Goal: Task Accomplishment & Management: Manage account settings

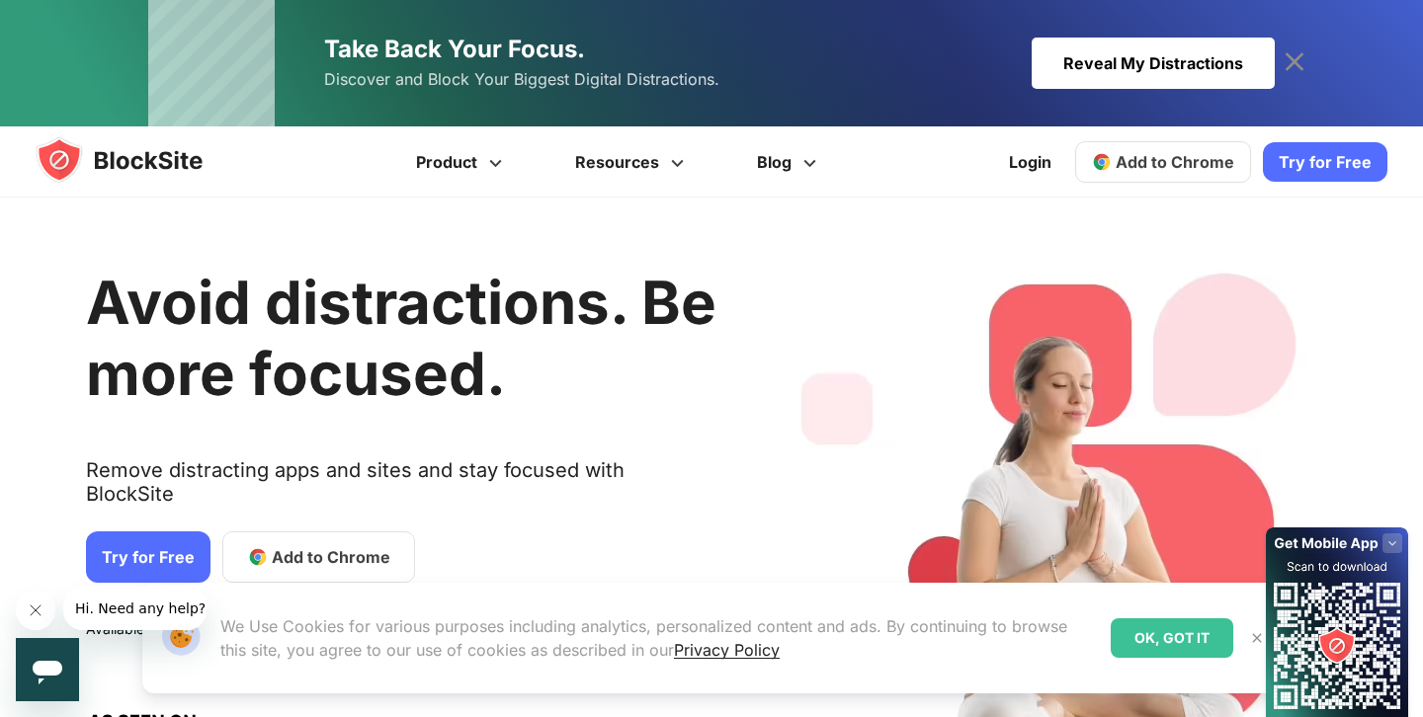
click at [146, 548] on link "Try for Free" at bounding box center [148, 557] width 124 height 51
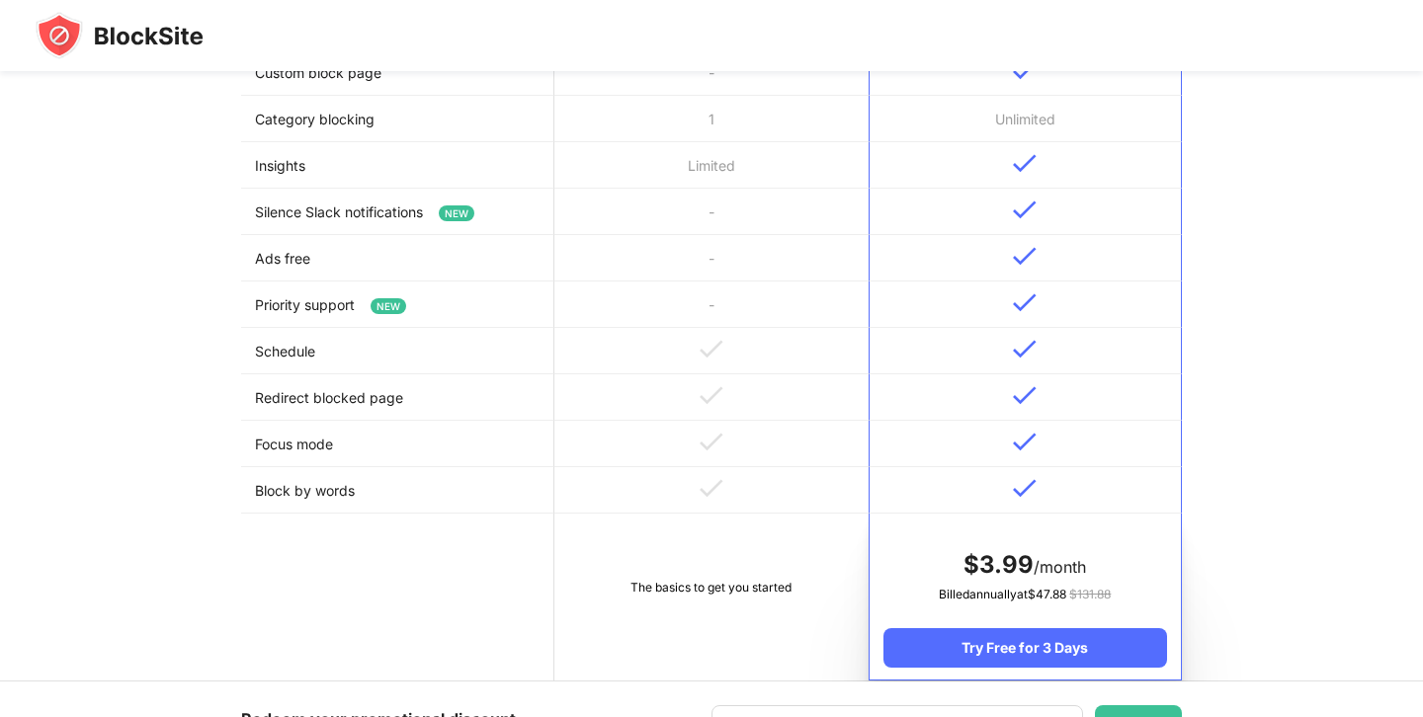
scroll to position [768, 0]
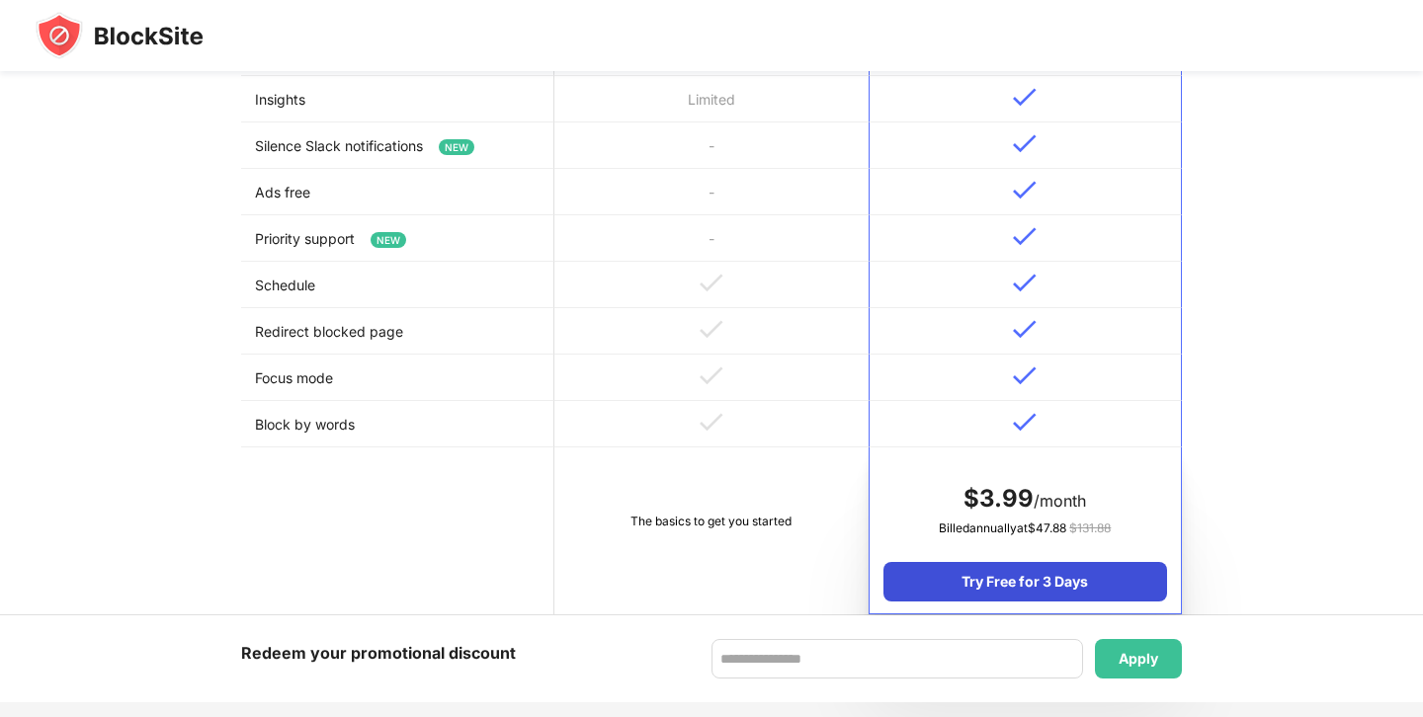
click at [925, 587] on div "Try Free for 3 Days" at bounding box center [1025, 582] width 284 height 40
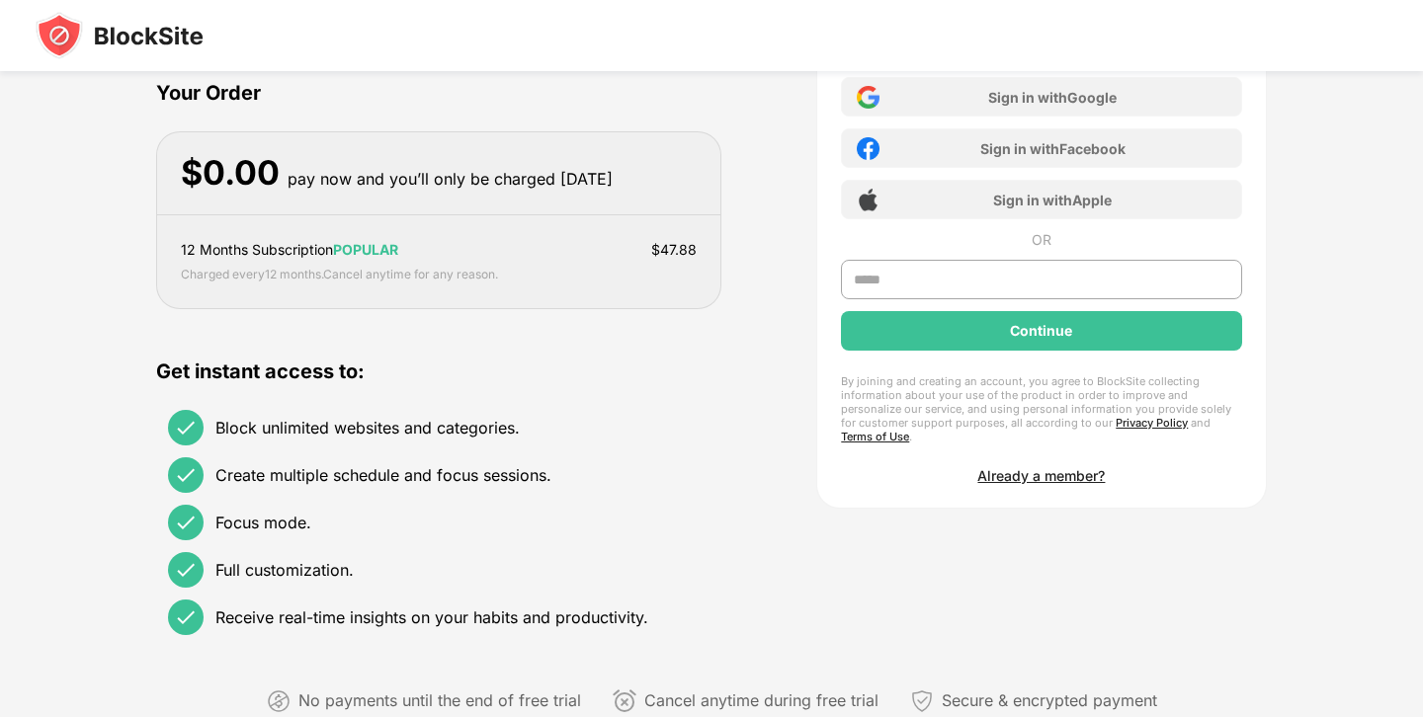
scroll to position [0, 0]
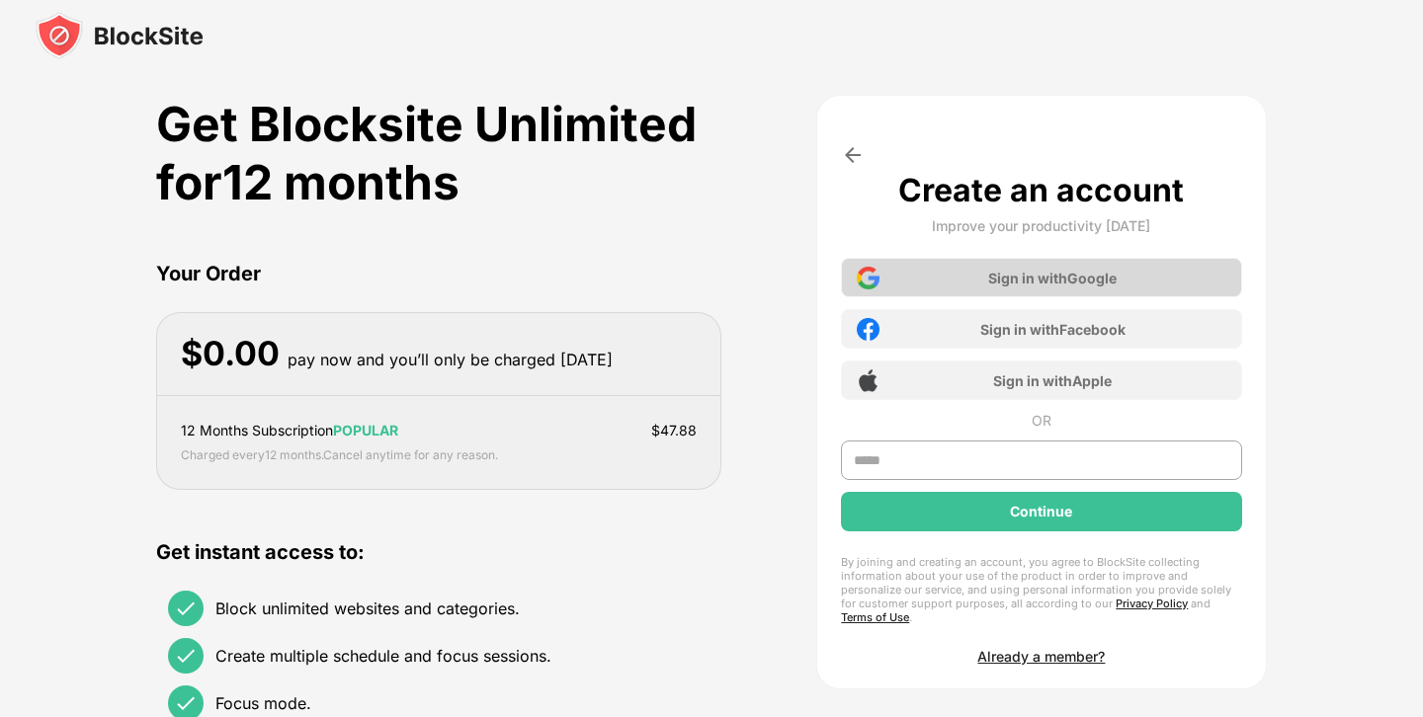
click at [953, 282] on div "Sign in with Google" at bounding box center [1041, 278] width 400 height 40
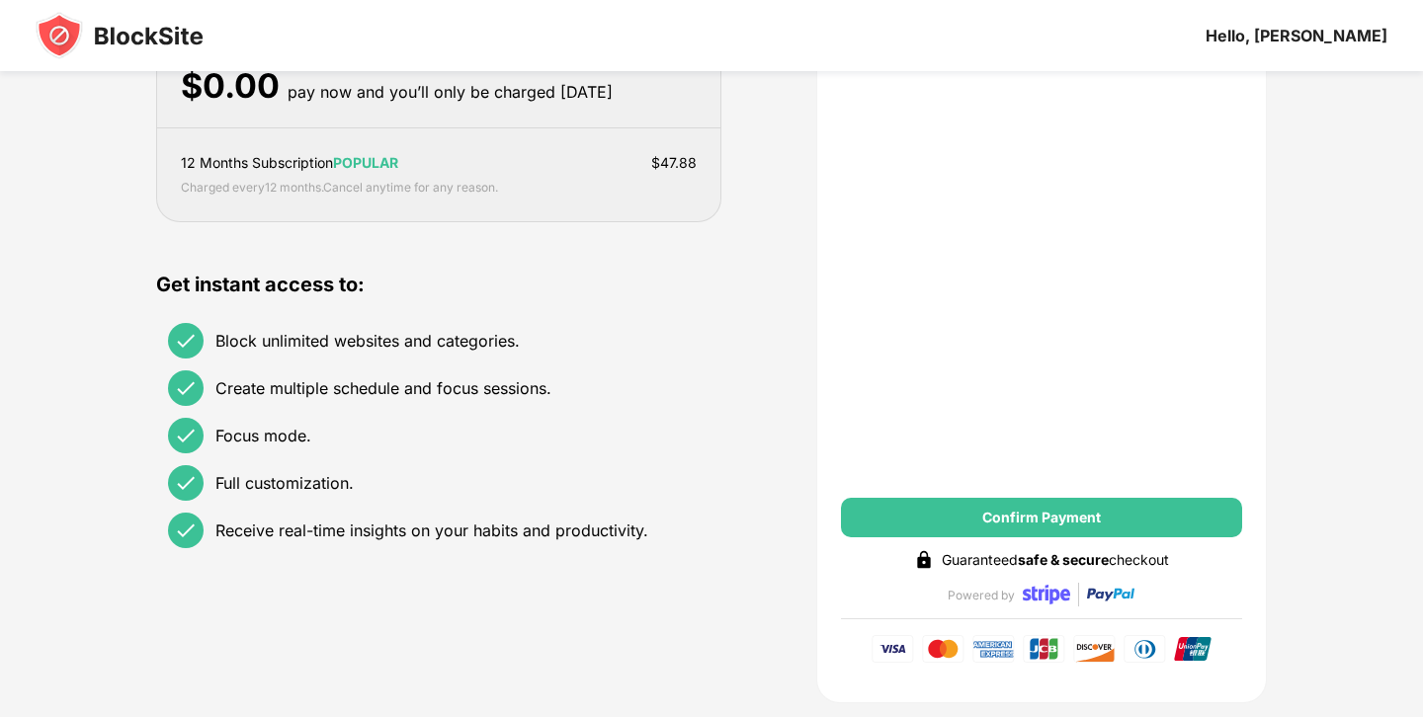
scroll to position [291, 0]
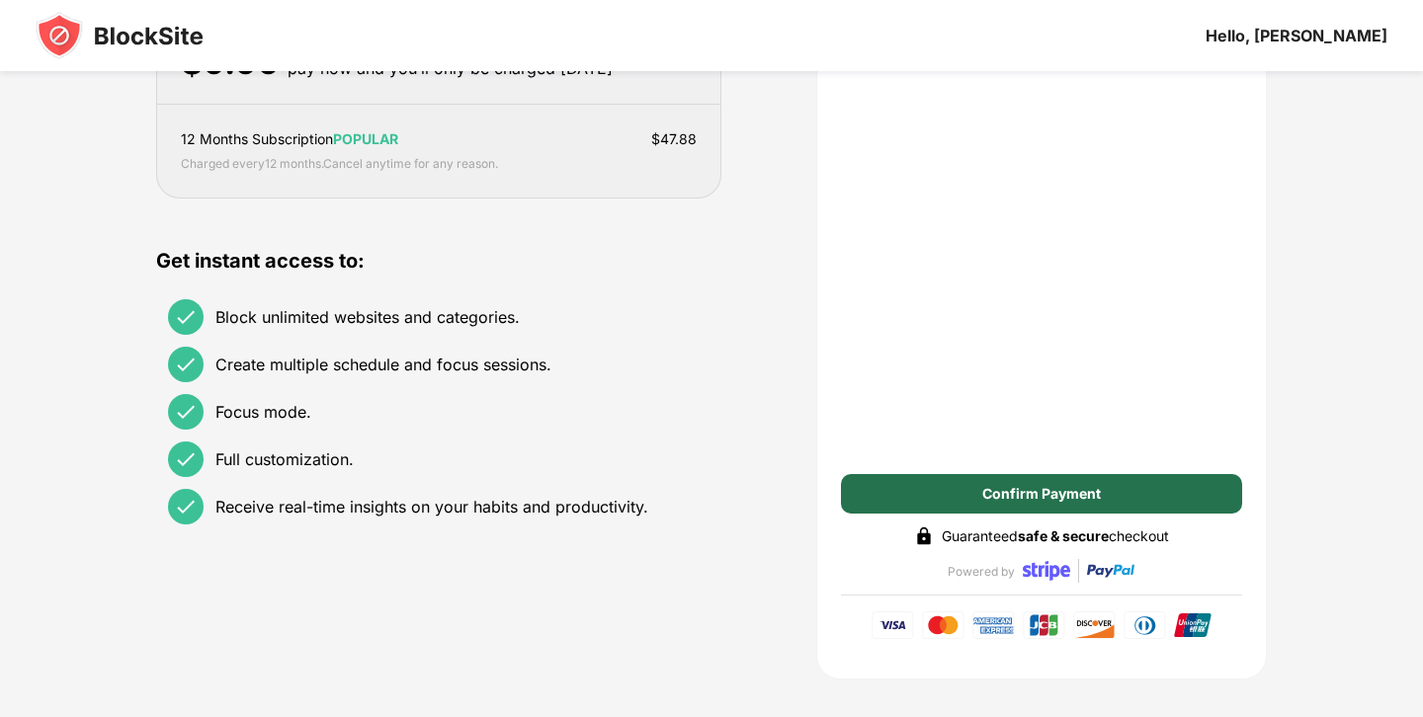
click at [973, 478] on div "Confirm Payment" at bounding box center [1041, 494] width 400 height 40
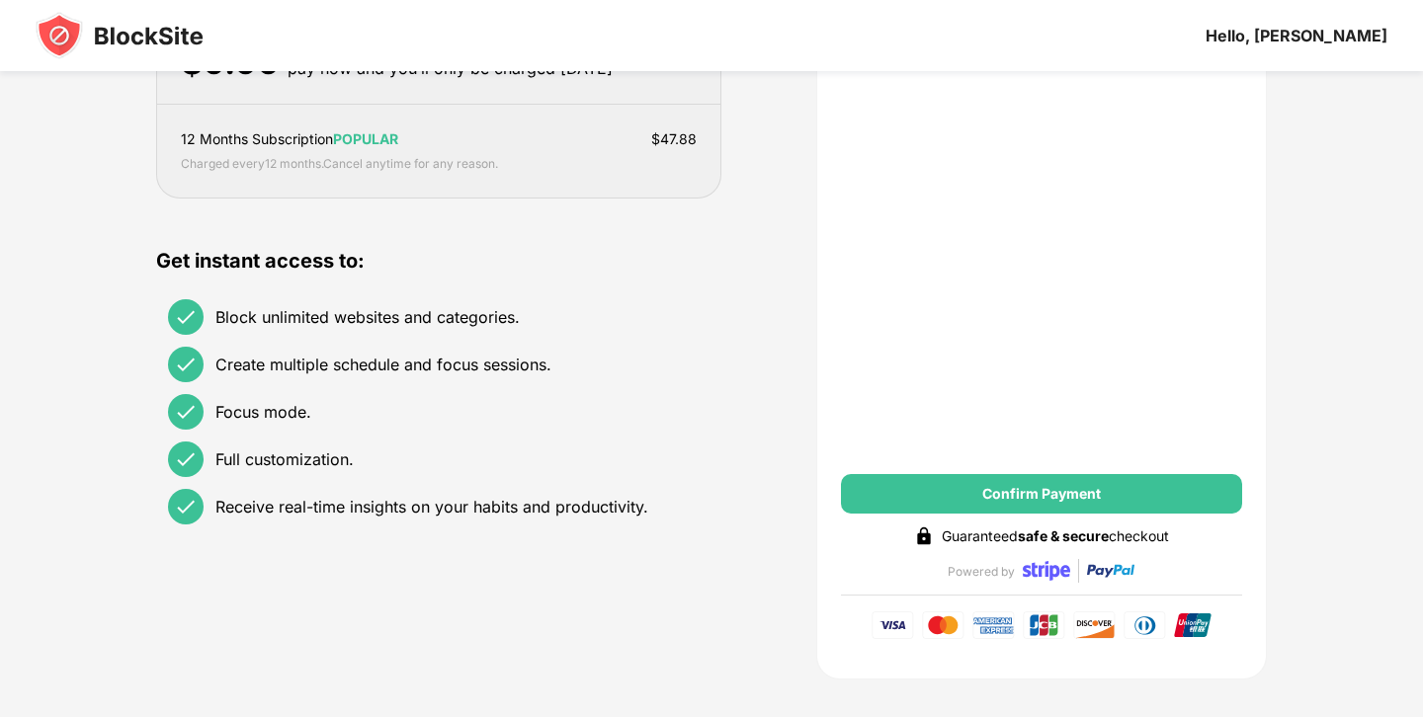
scroll to position [0, 0]
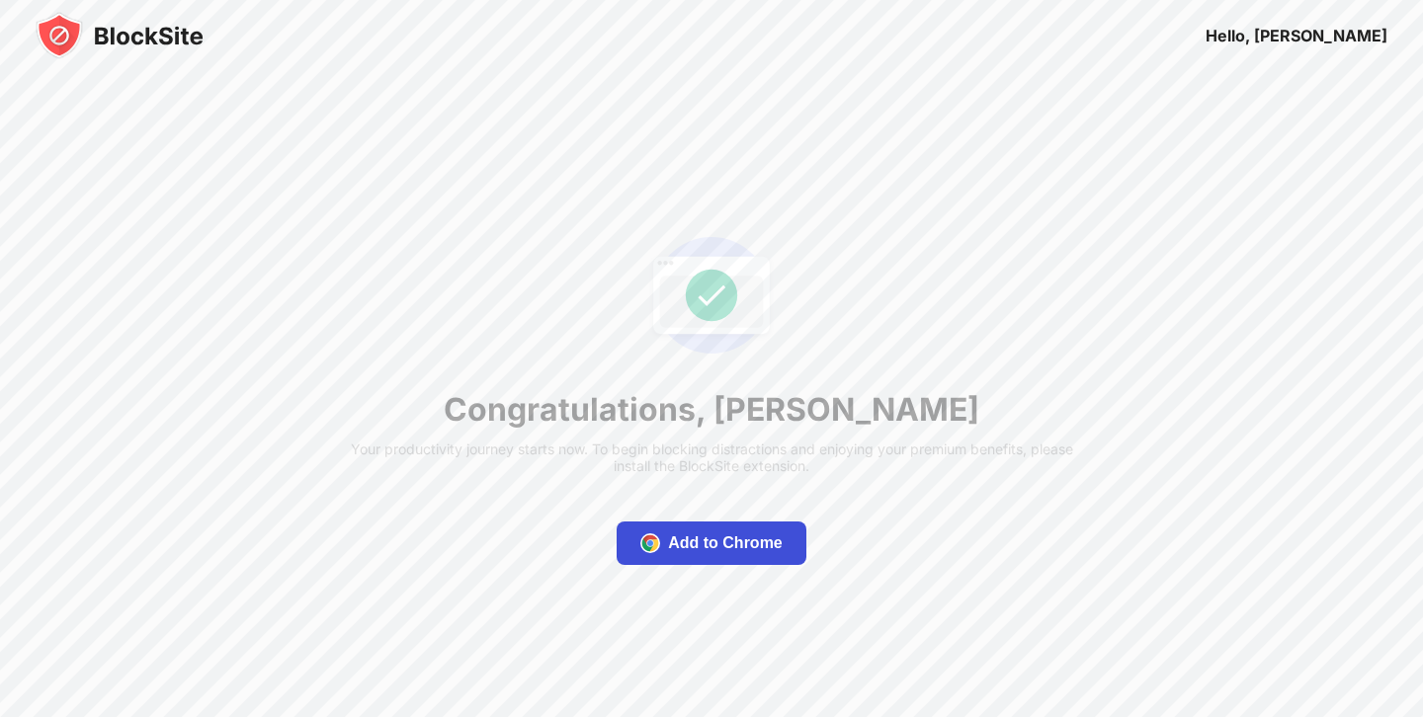
click at [704, 551] on div "Add to Chrome" at bounding box center [725, 543] width 115 height 20
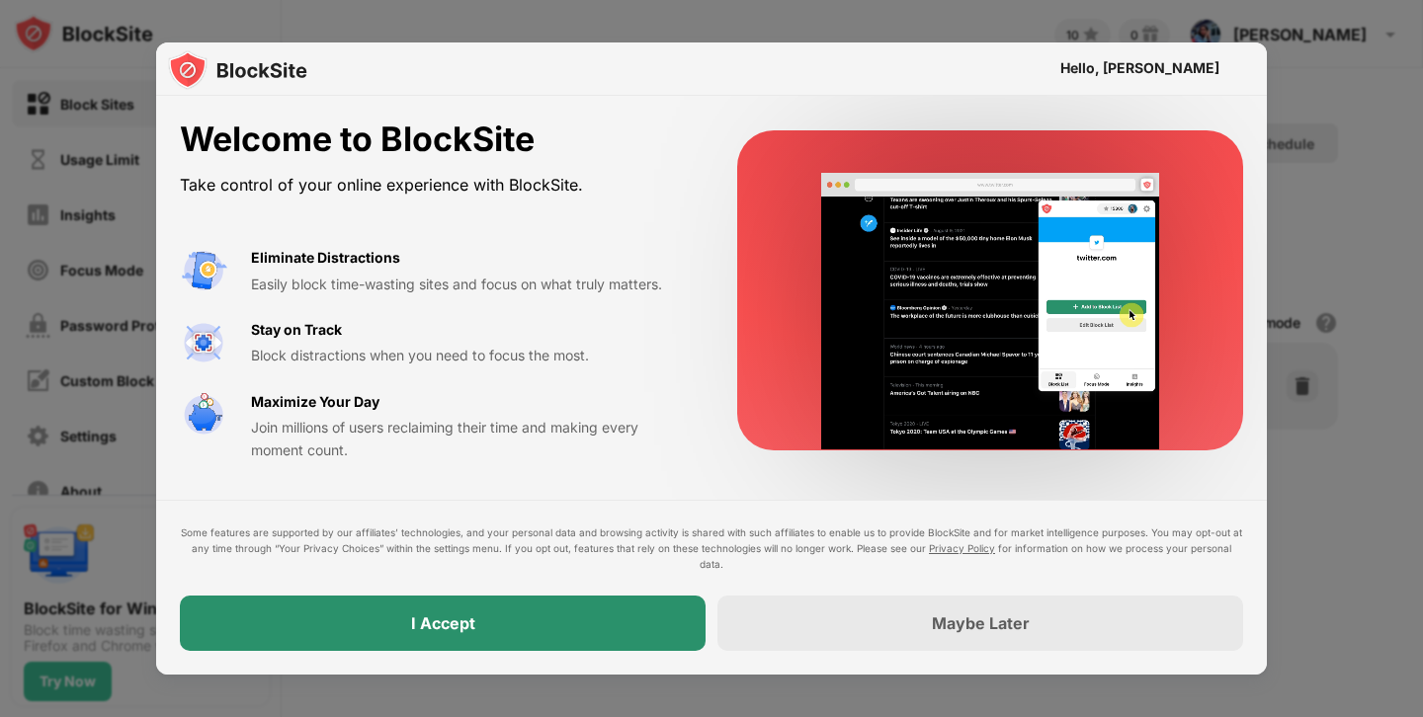
click at [457, 626] on div "I Accept" at bounding box center [443, 624] width 64 height 20
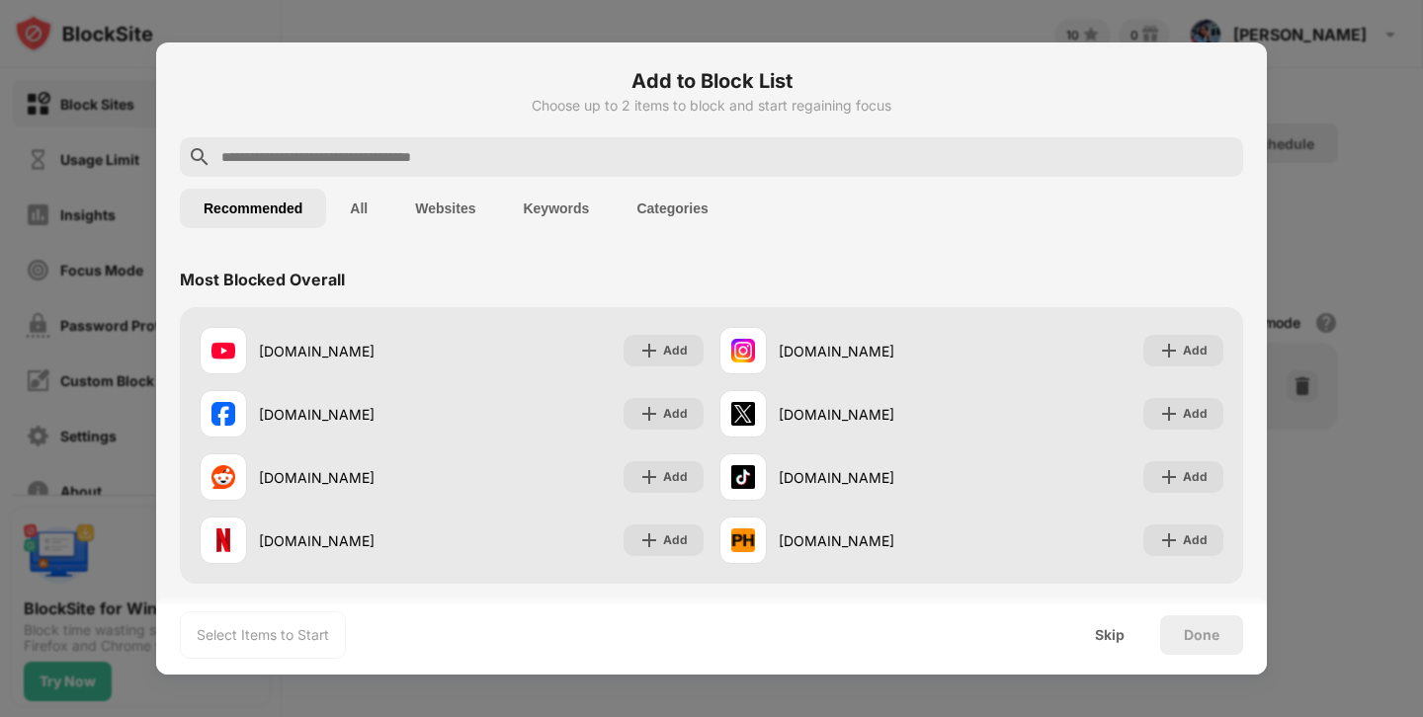
click at [442, 210] on button "Websites" at bounding box center [445, 209] width 108 height 40
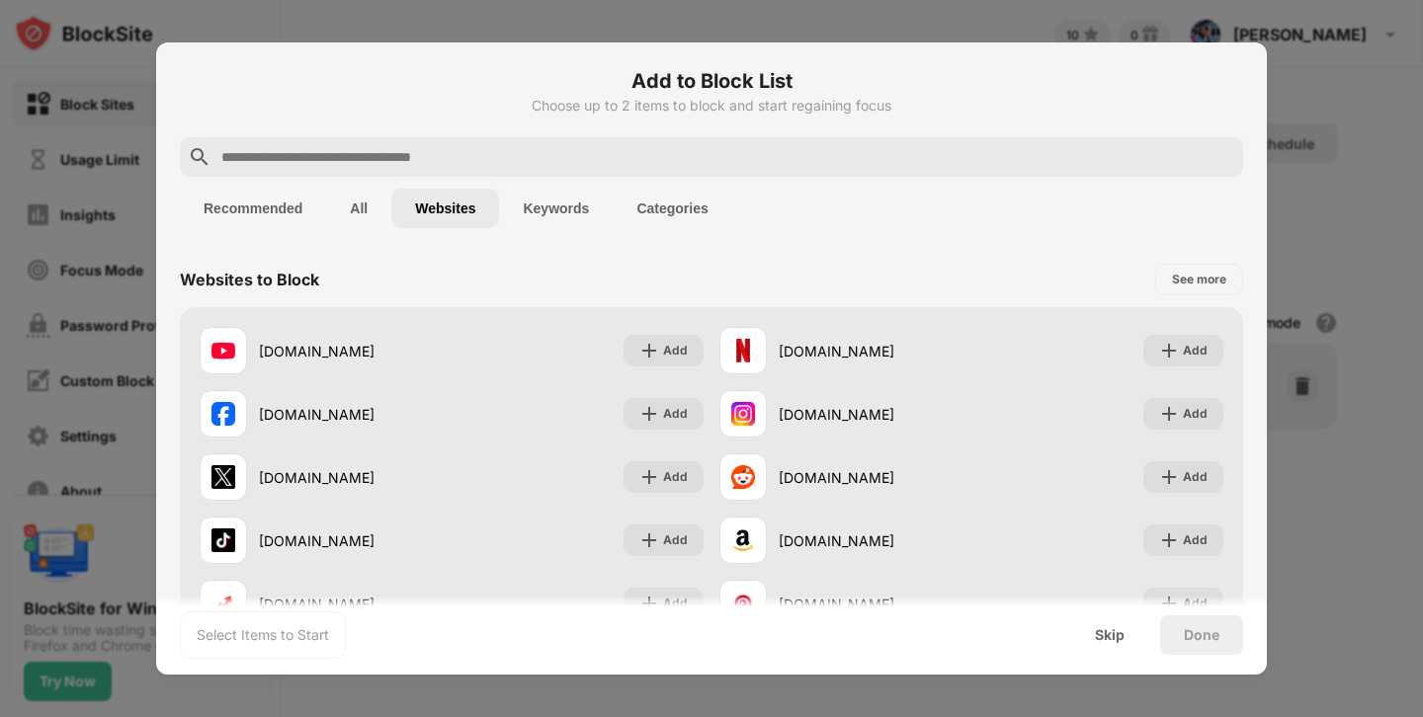
click at [432, 155] on input "text" at bounding box center [727, 157] width 1016 height 24
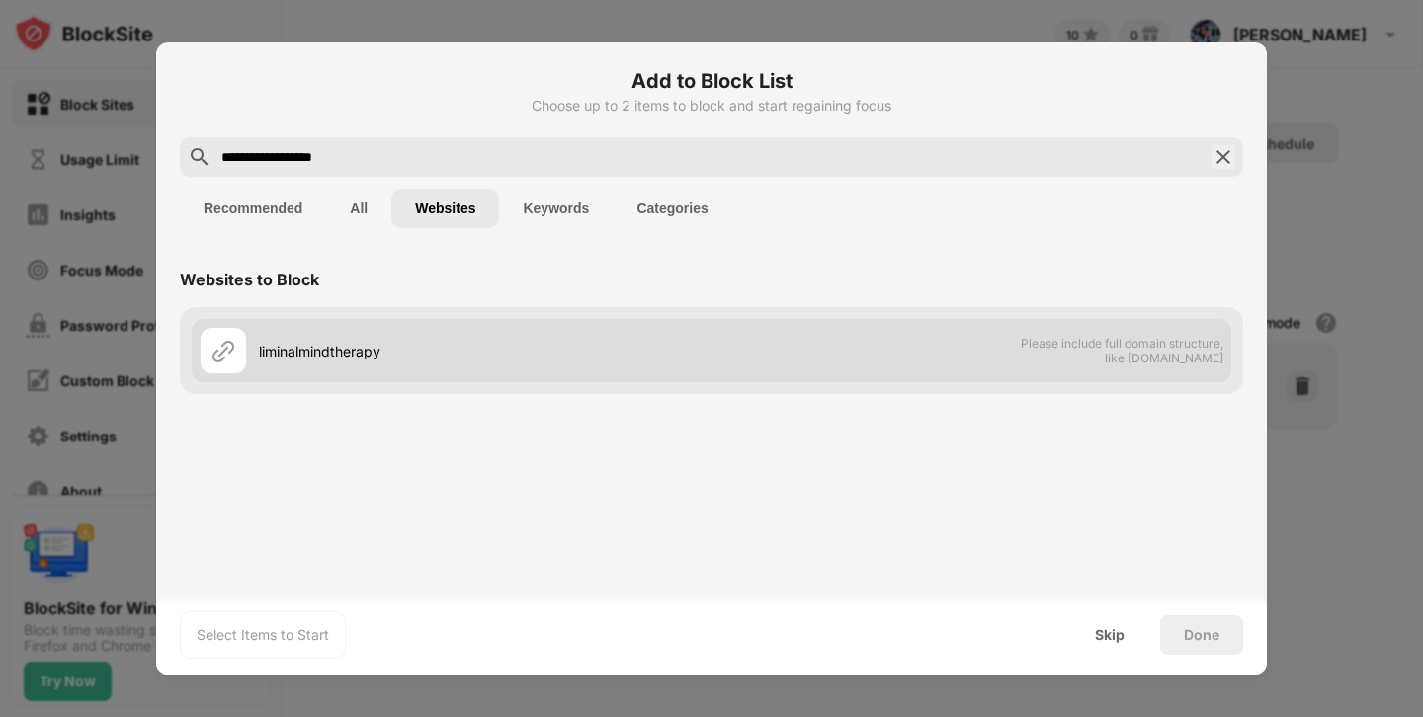
click at [449, 356] on div "liminalmindtherapy" at bounding box center [485, 351] width 452 height 21
click at [434, 344] on div "liminalmindtherapy" at bounding box center [485, 351] width 452 height 21
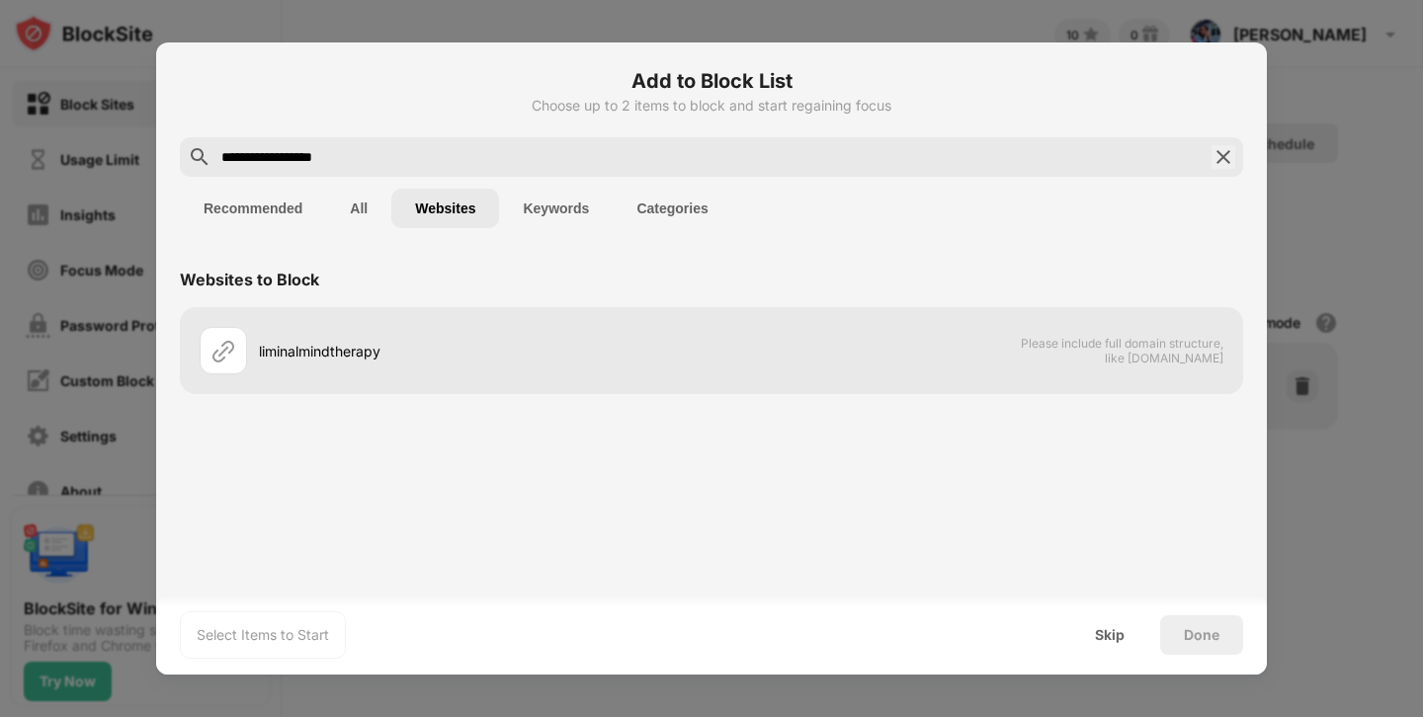
drag, startPoint x: 377, startPoint y: 154, endPoint x: 100, endPoint y: 144, distance: 277.8
click at [102, 716] on div "**********" at bounding box center [711, 717] width 1423 height 0
paste input "**********"
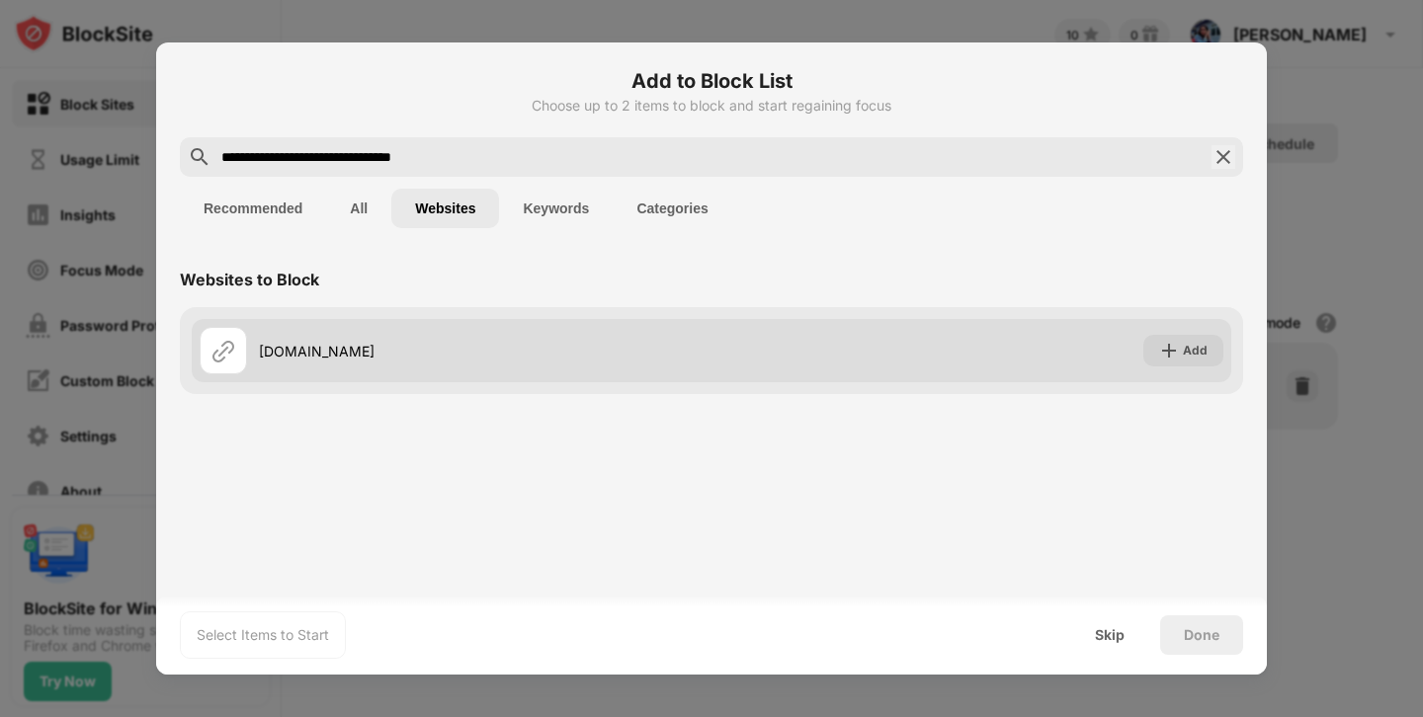
type input "**********"
click at [1155, 350] on div "Add" at bounding box center [1183, 351] width 80 height 32
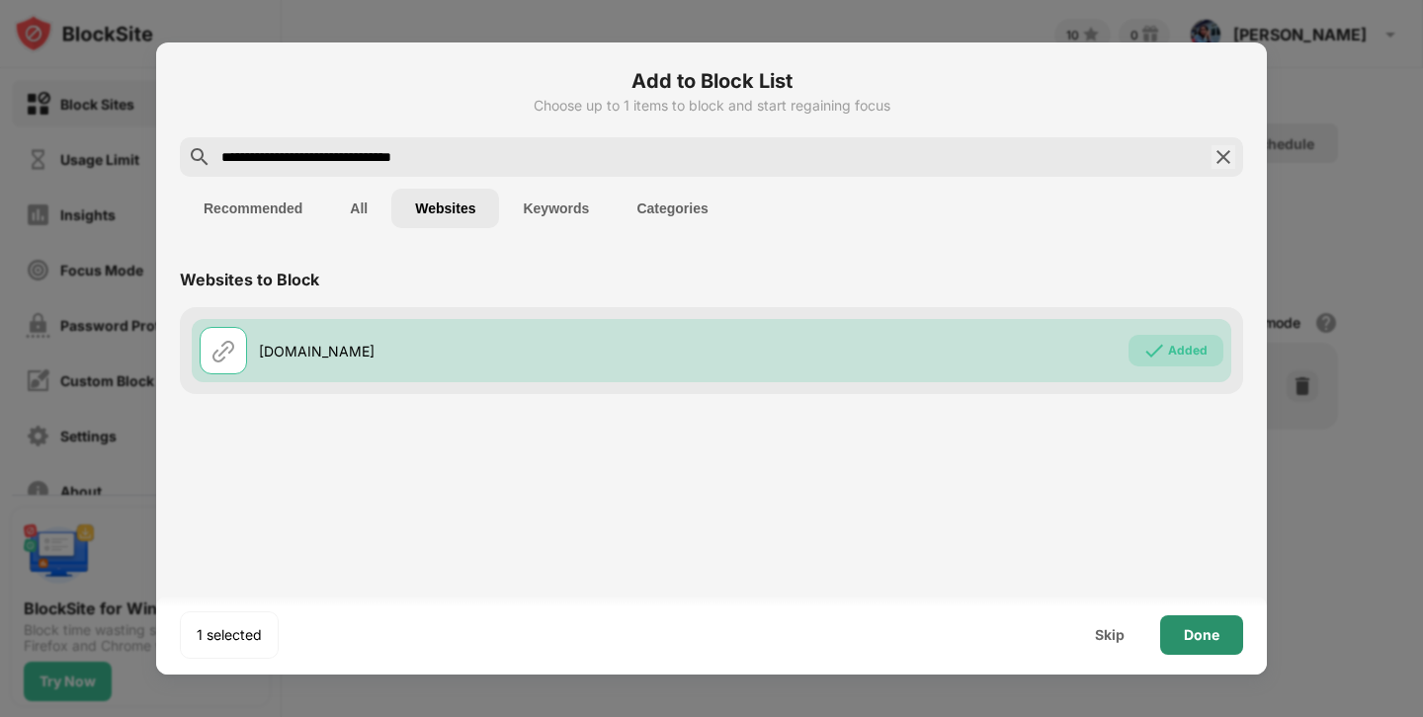
click at [1214, 649] on div "Done" at bounding box center [1201, 635] width 83 height 40
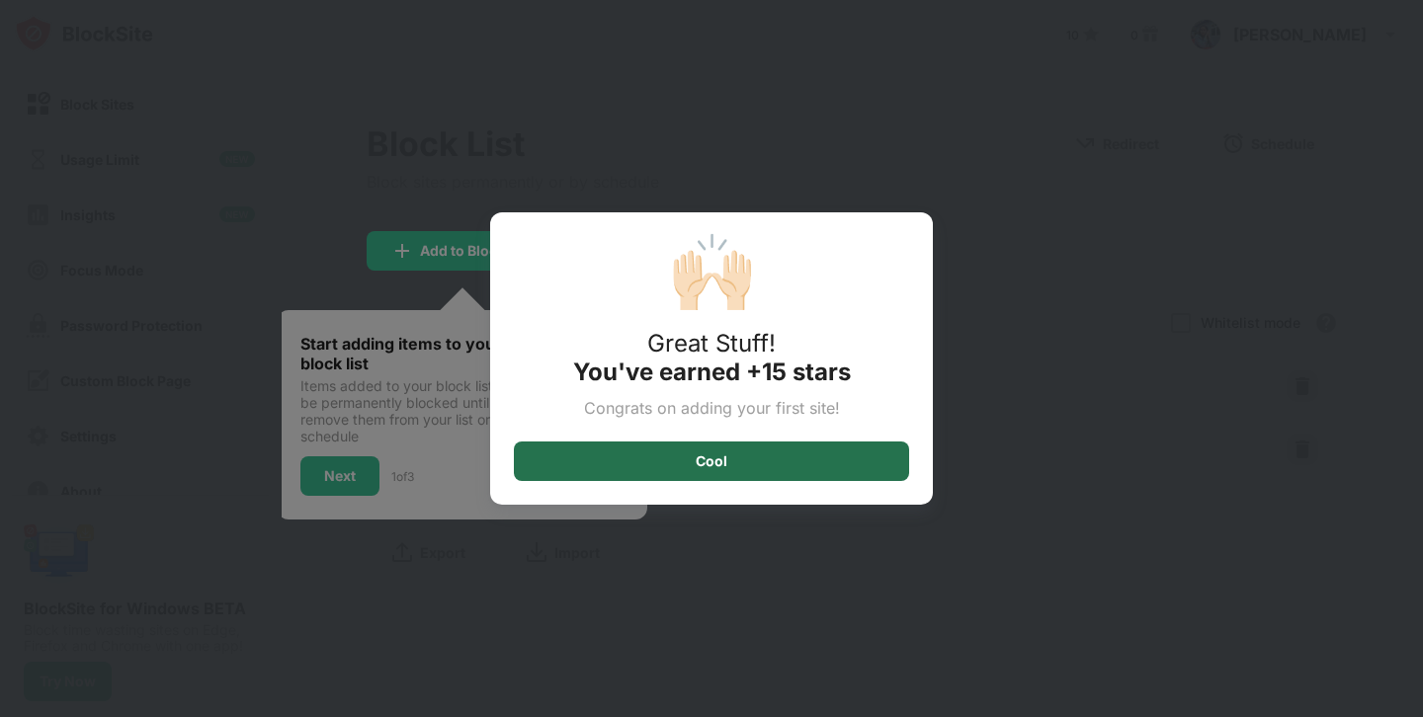
click at [709, 460] on div "Cool" at bounding box center [711, 461] width 32 height 16
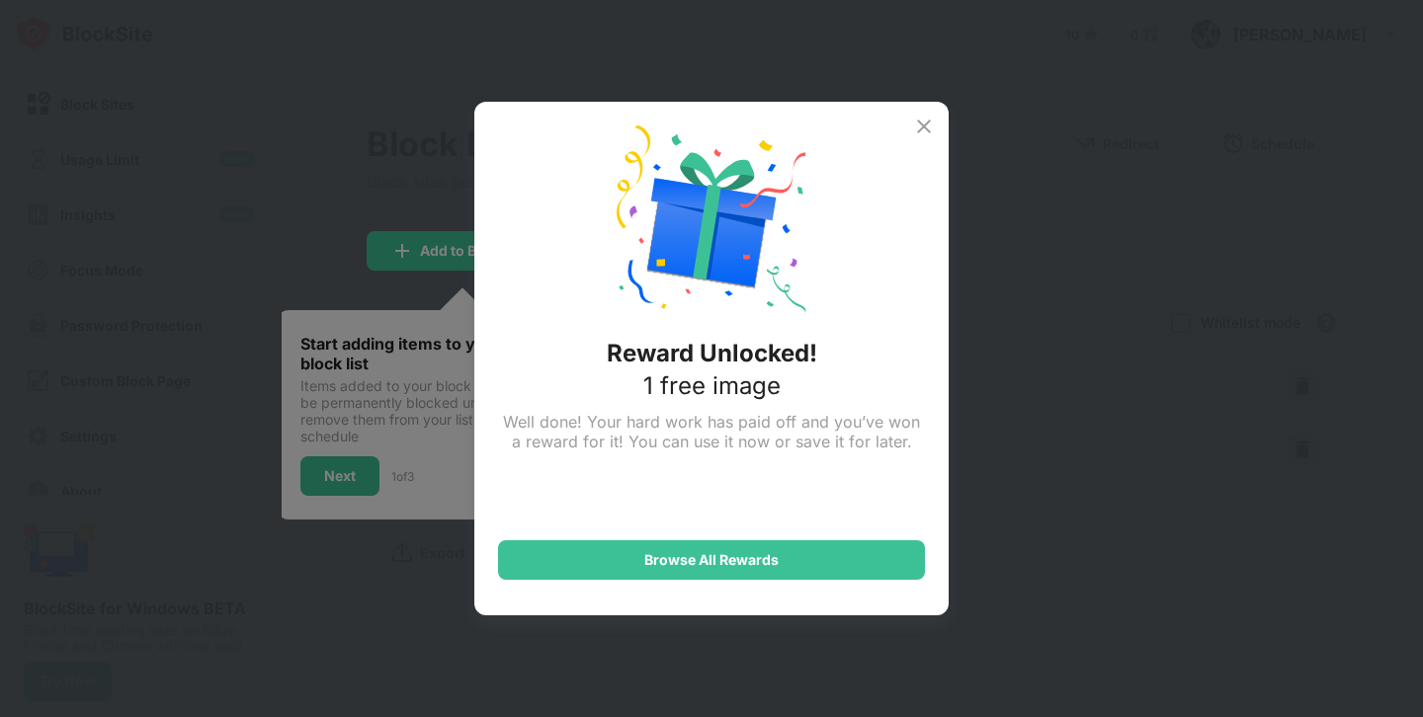
click at [927, 125] on img at bounding box center [924, 127] width 24 height 24
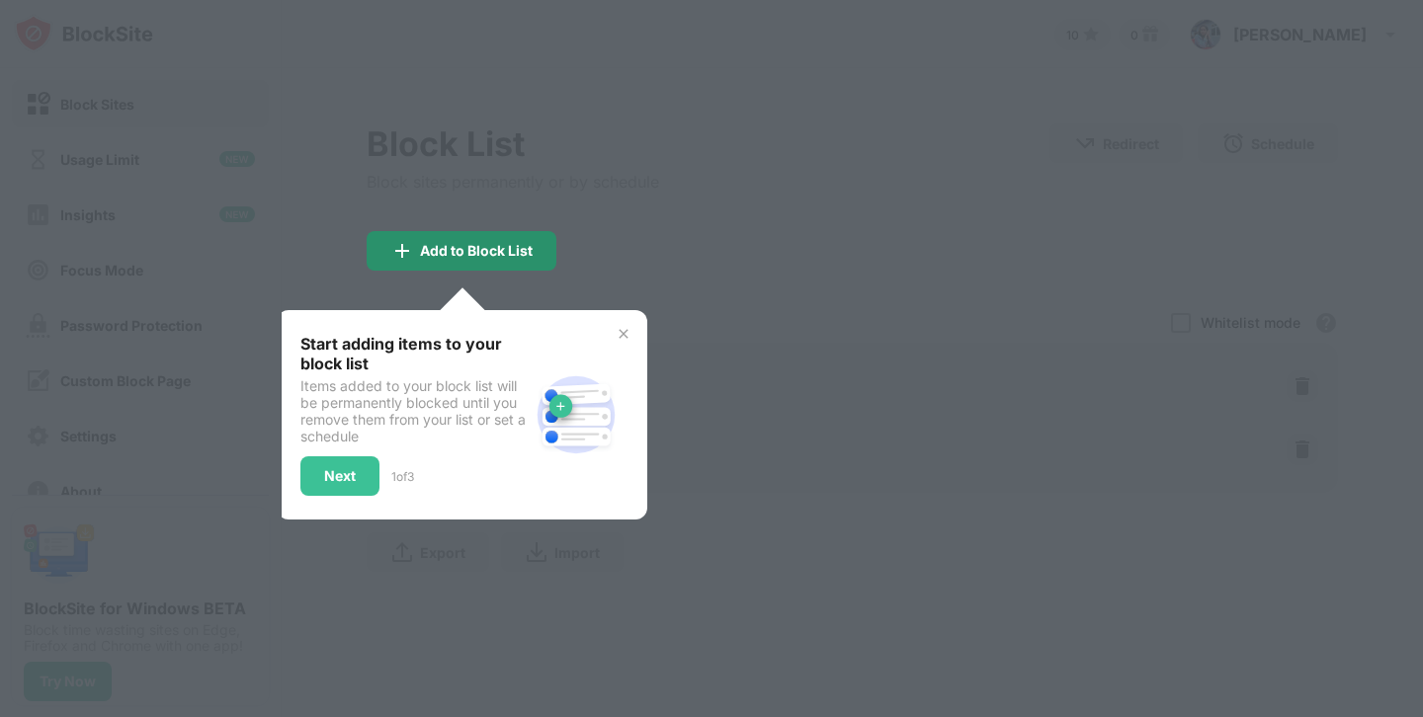
click at [449, 248] on div "Add to Block List" at bounding box center [476, 251] width 113 height 16
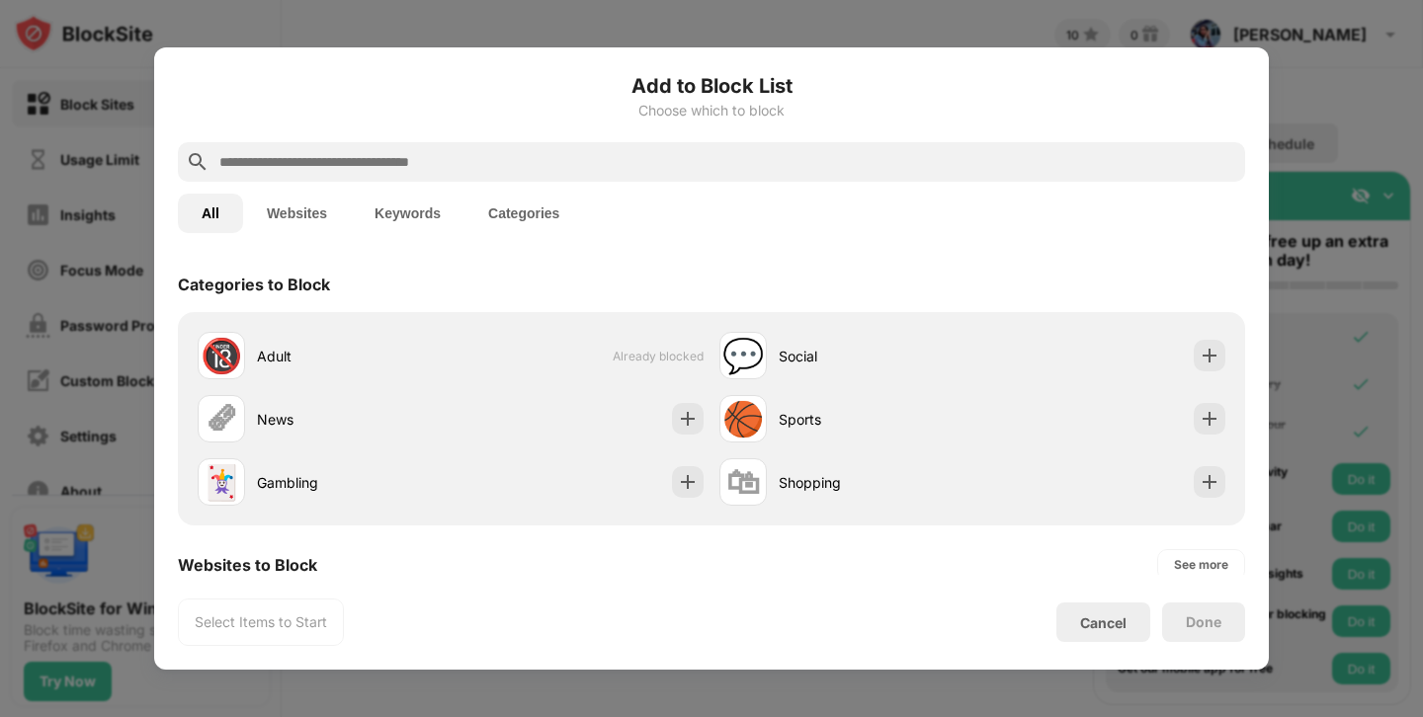
click at [518, 218] on button "Categories" at bounding box center [523, 214] width 119 height 40
click at [437, 207] on button "Keywords" at bounding box center [408, 214] width 114 height 40
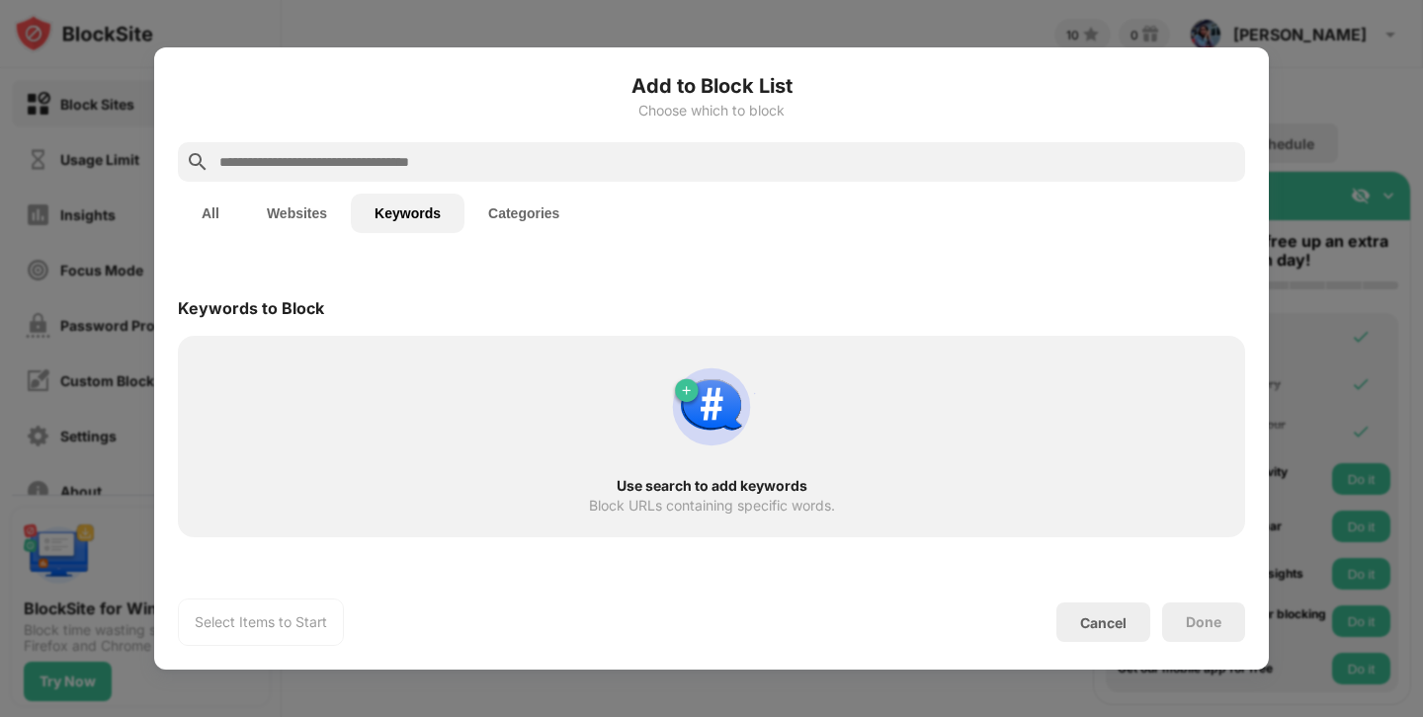
click at [534, 157] on input "text" at bounding box center [727, 162] width 1020 height 24
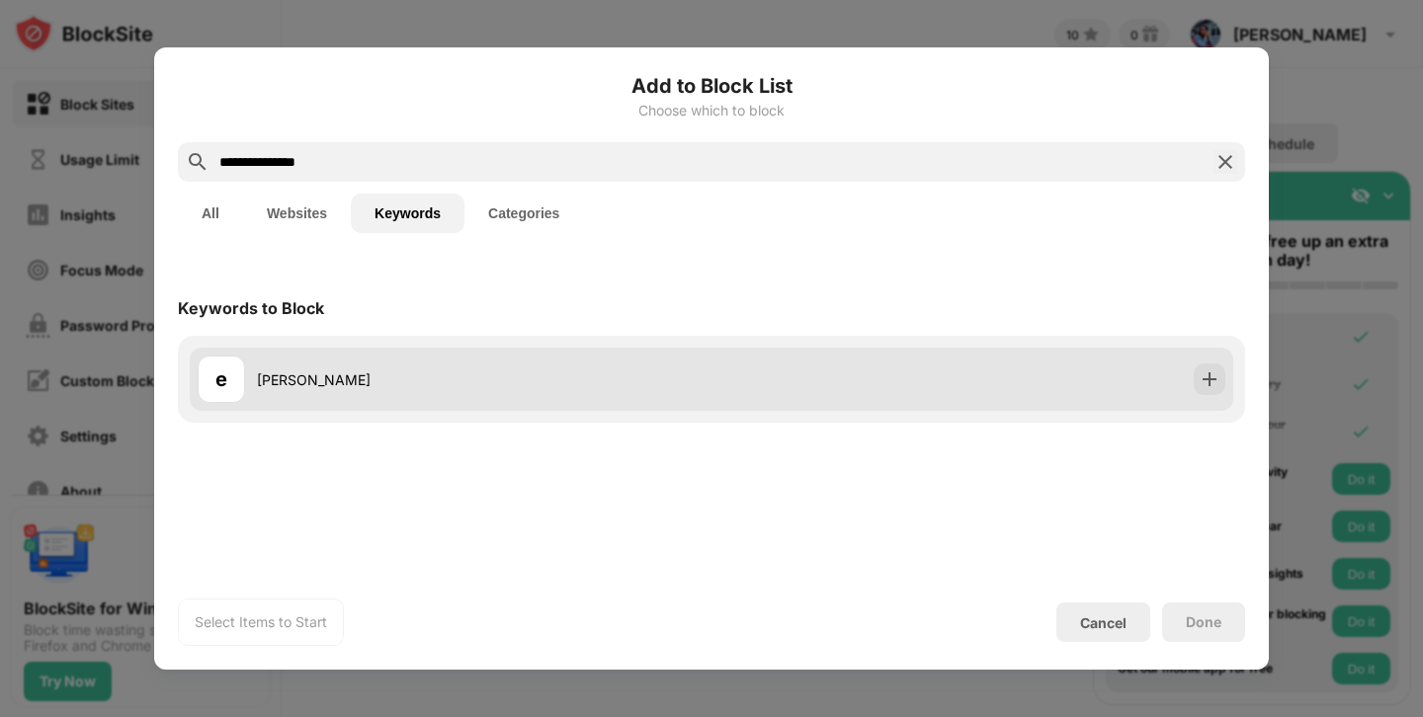
type input "**********"
click at [534, 366] on div "e elena temelkova" at bounding box center [455, 379] width 514 height 47
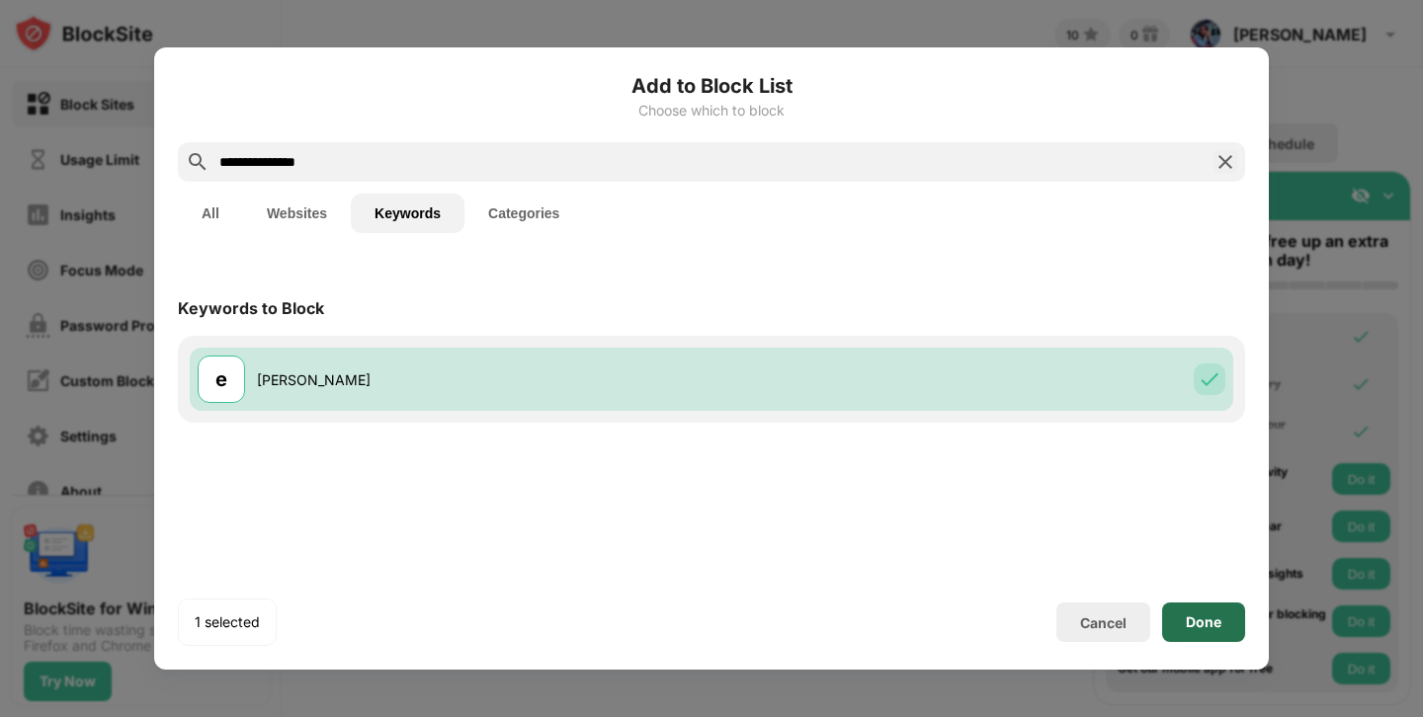
click at [1184, 625] on div "Done" at bounding box center [1203, 623] width 83 height 40
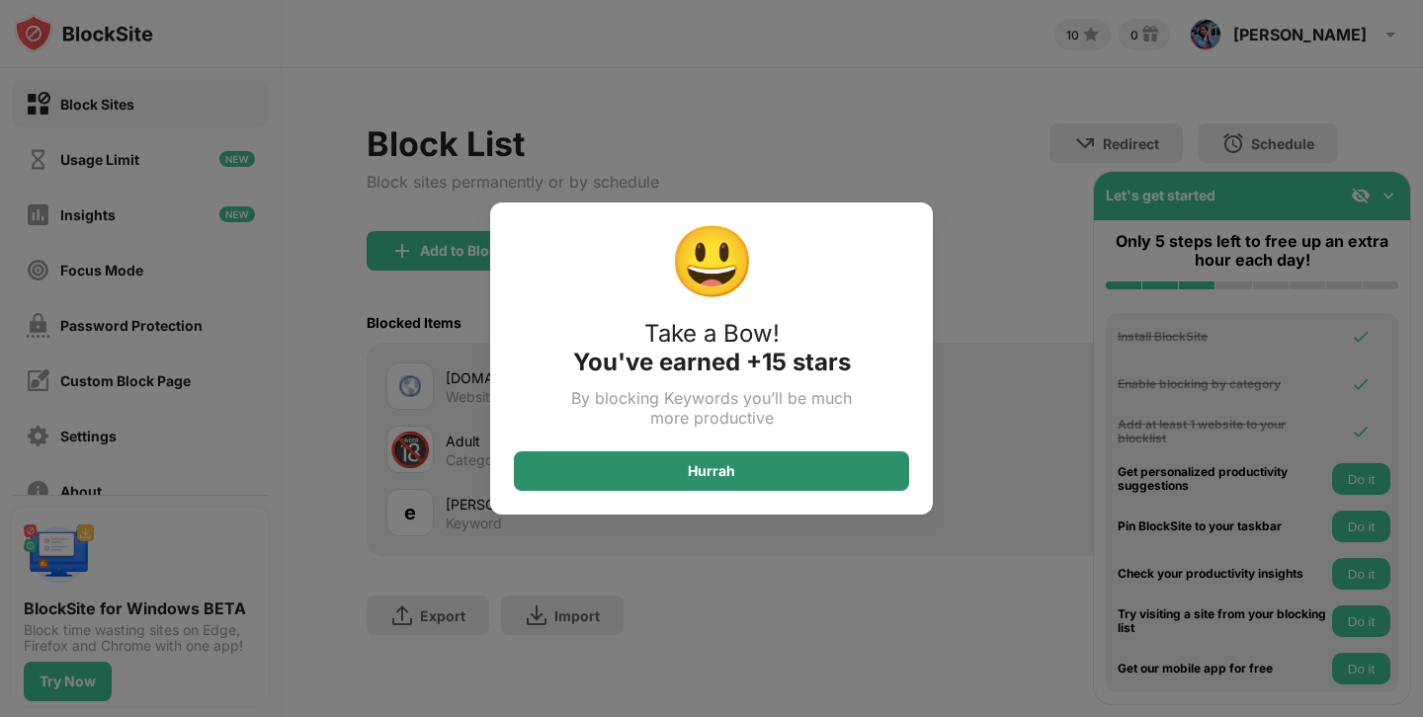
click at [743, 485] on div "Hurrah" at bounding box center [711, 471] width 395 height 40
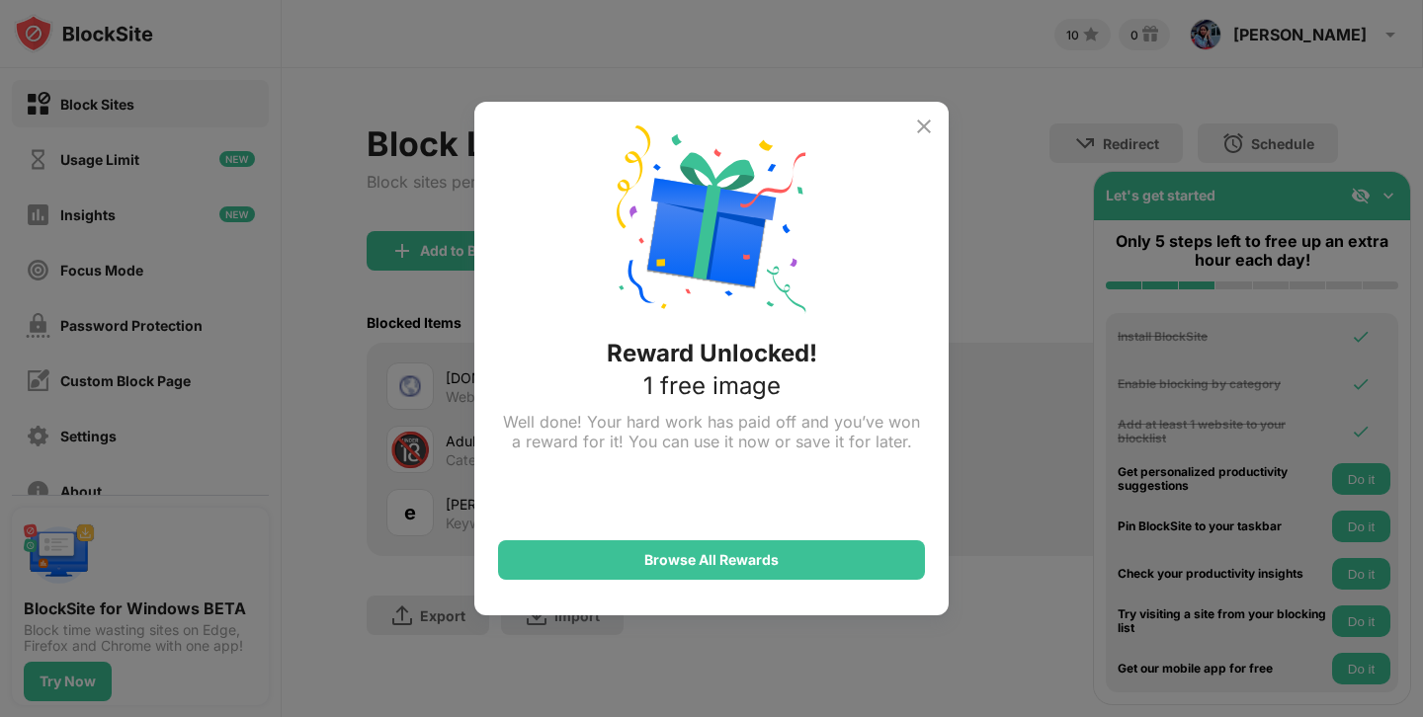
click at [931, 122] on img at bounding box center [924, 127] width 24 height 24
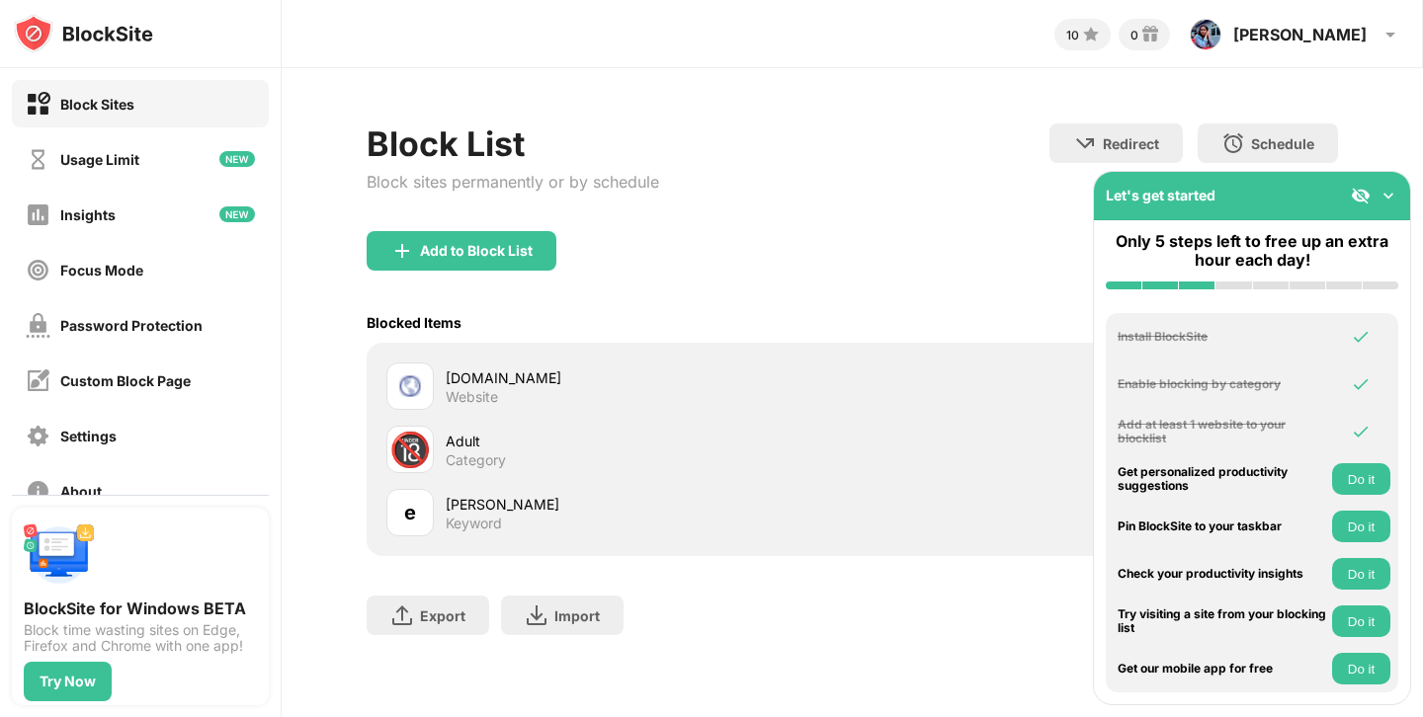
click at [1383, 197] on img at bounding box center [1388, 196] width 20 height 20
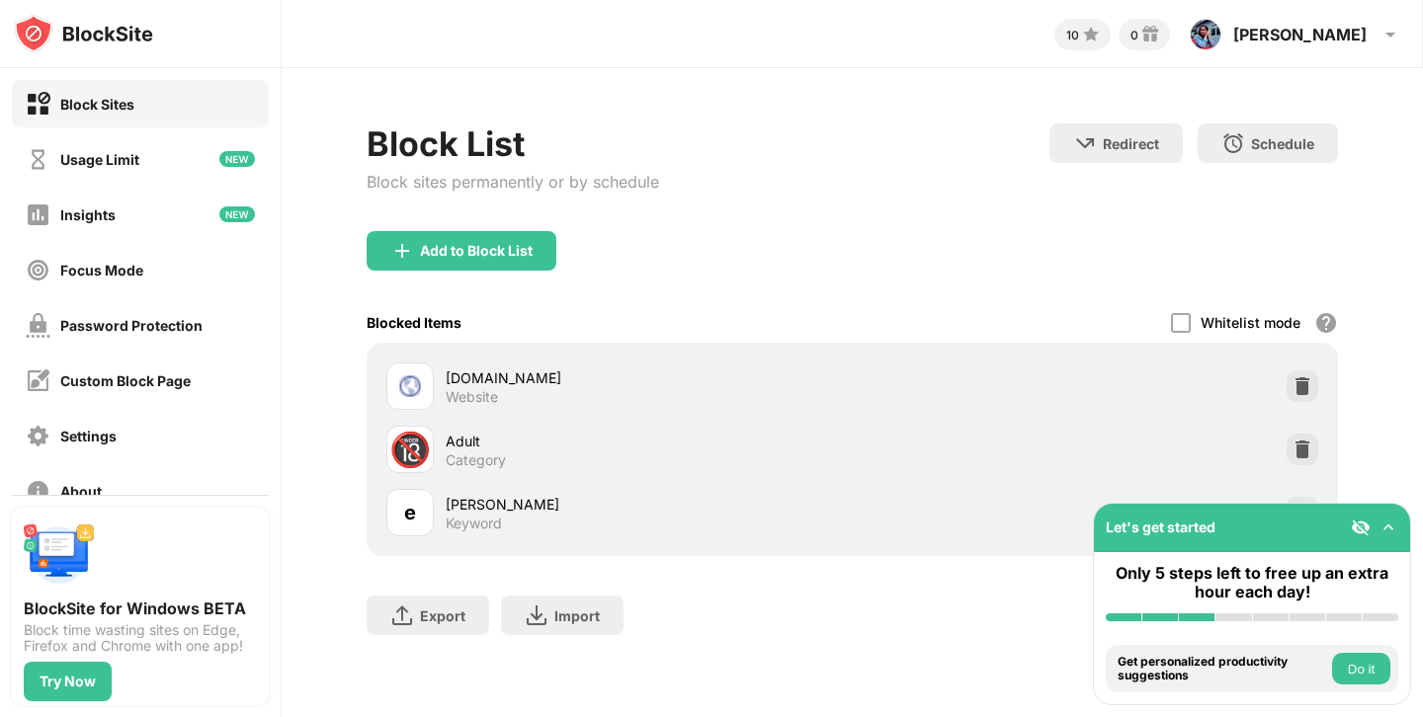
click at [1379, 525] on img at bounding box center [1388, 528] width 20 height 20
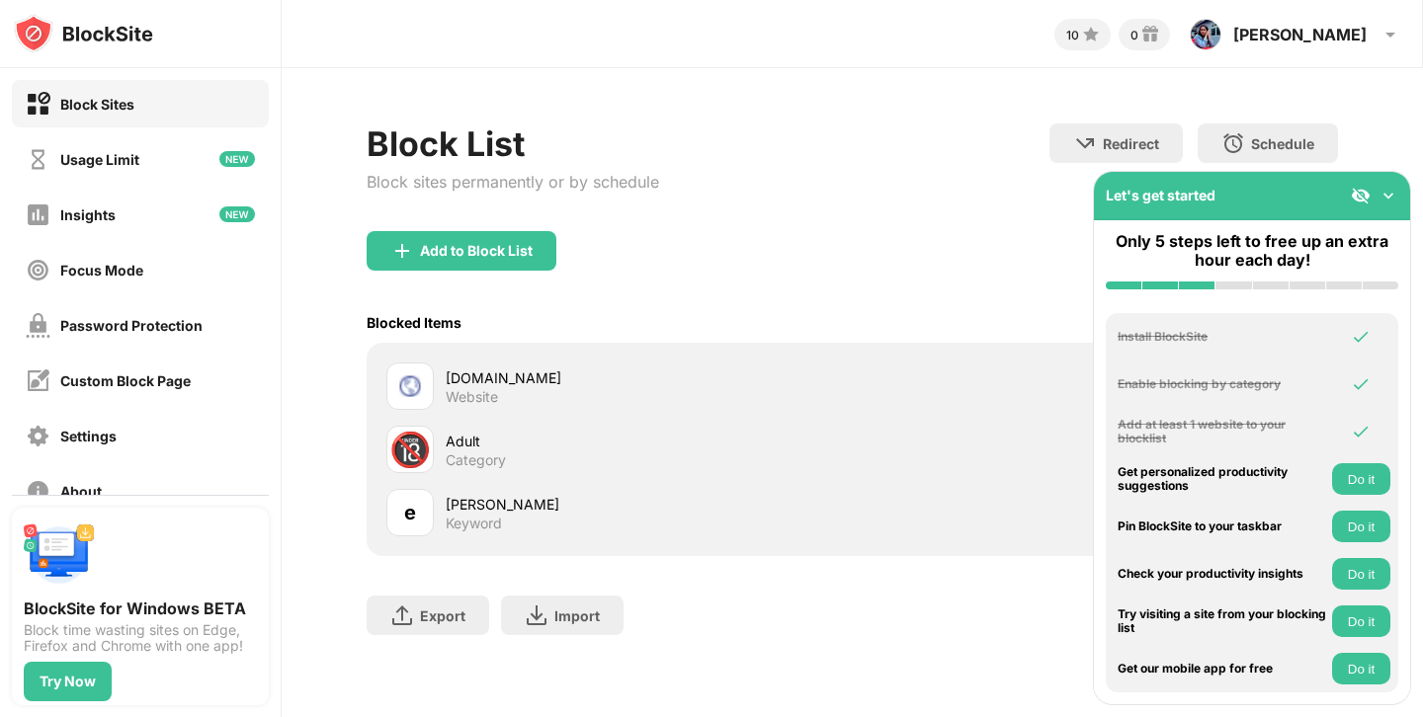
click at [1392, 187] on img at bounding box center [1388, 196] width 20 height 20
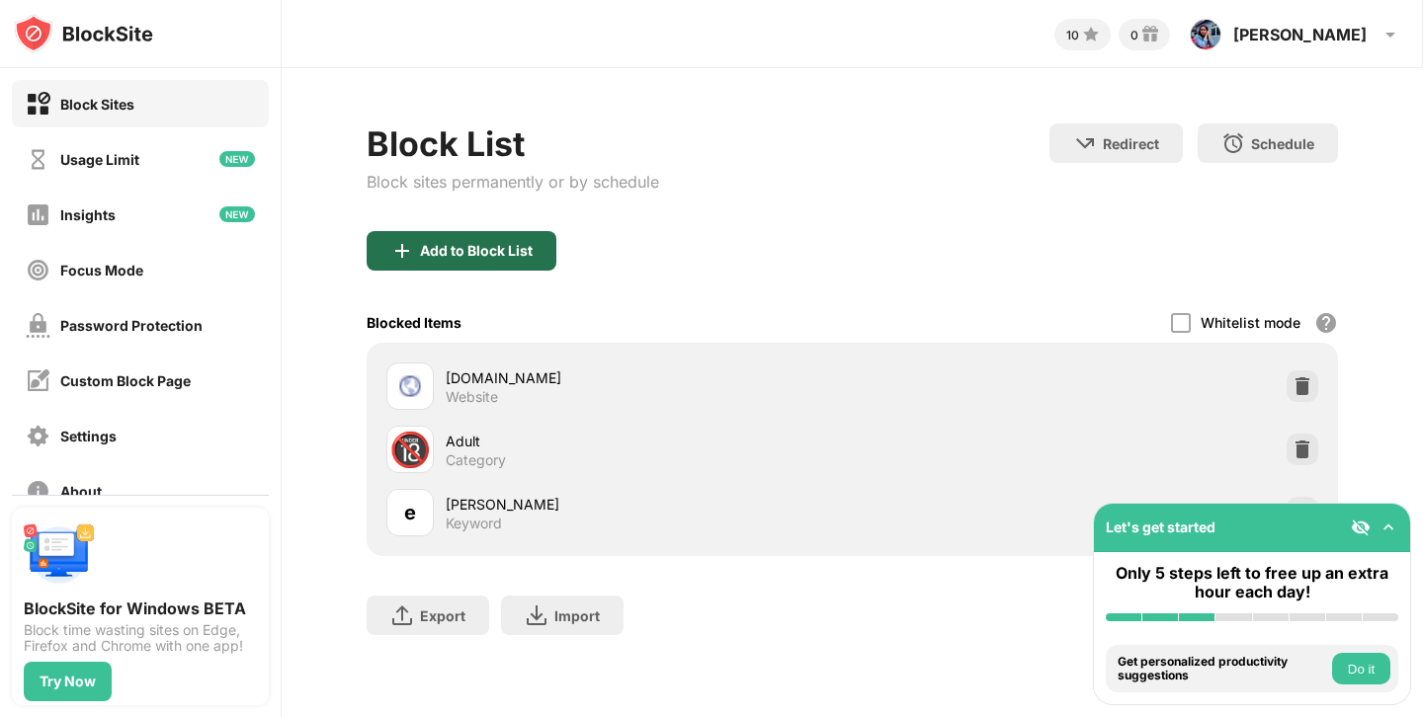
click at [472, 267] on div "Add to Block List" at bounding box center [462, 251] width 190 height 40
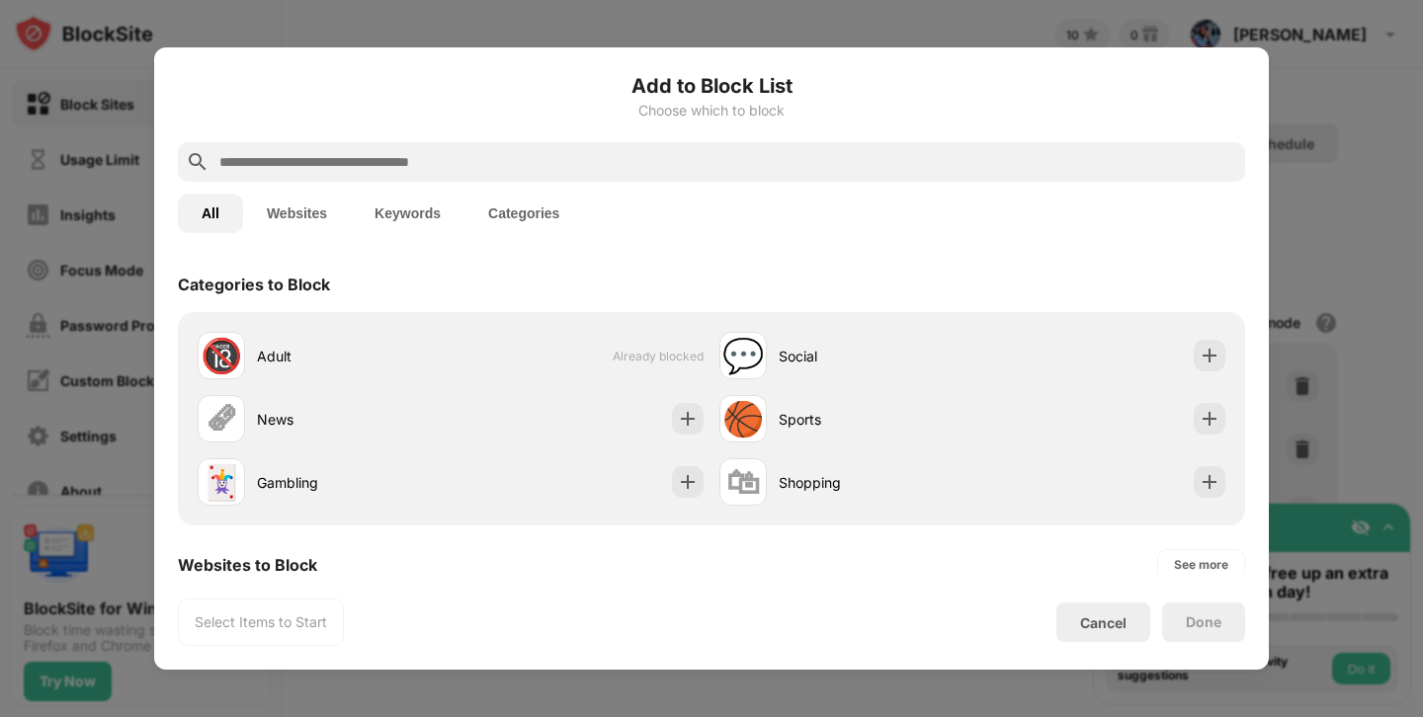
click at [410, 209] on button "Keywords" at bounding box center [408, 214] width 114 height 40
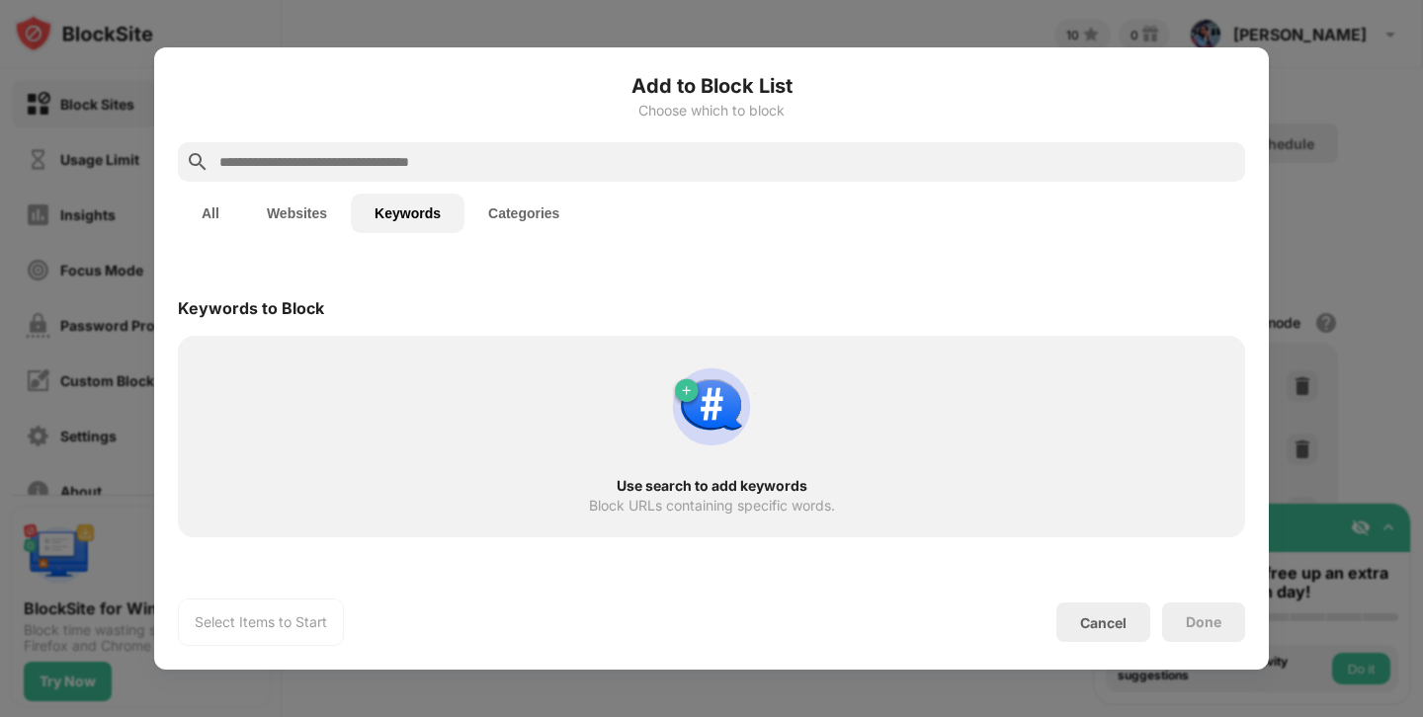
click at [424, 176] on div at bounding box center [711, 162] width 1067 height 40
click at [422, 162] on input "text" at bounding box center [727, 162] width 1020 height 24
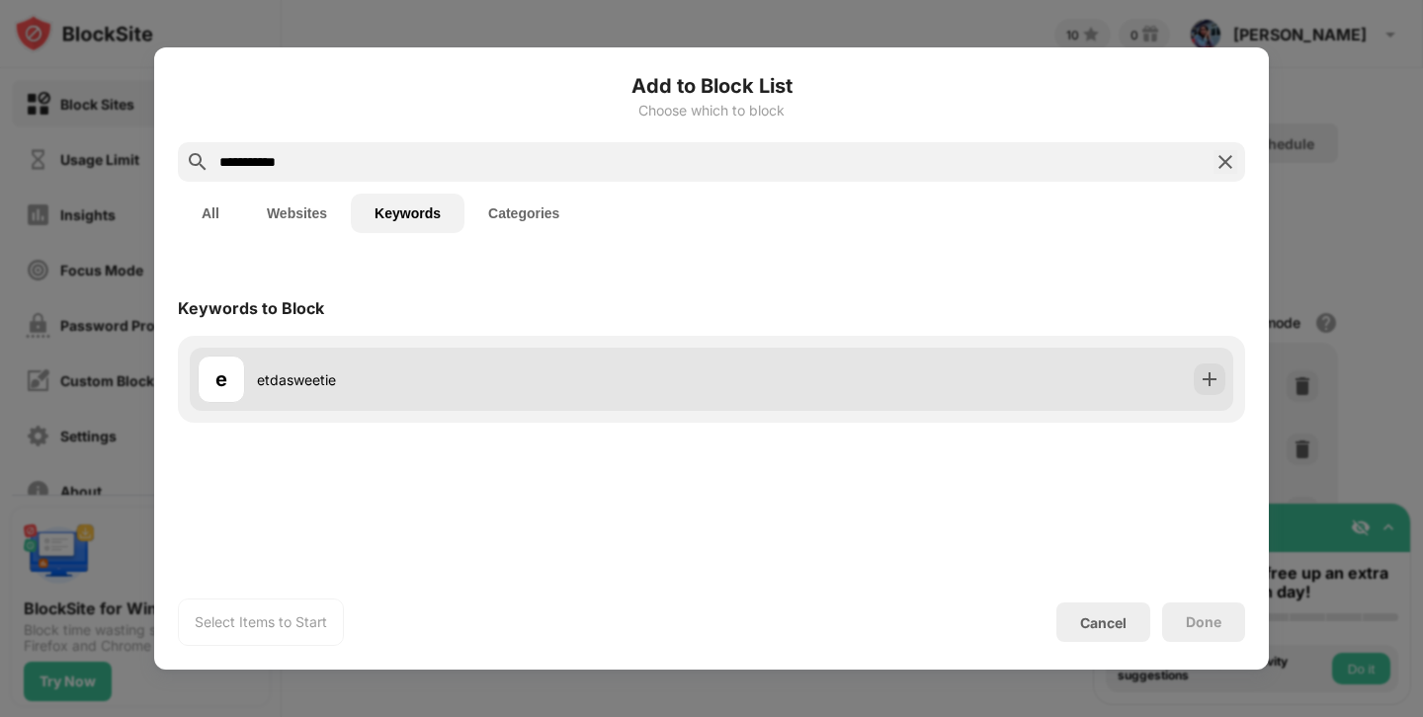
type input "**********"
click at [355, 376] on div "etdasweetie" at bounding box center [484, 379] width 454 height 21
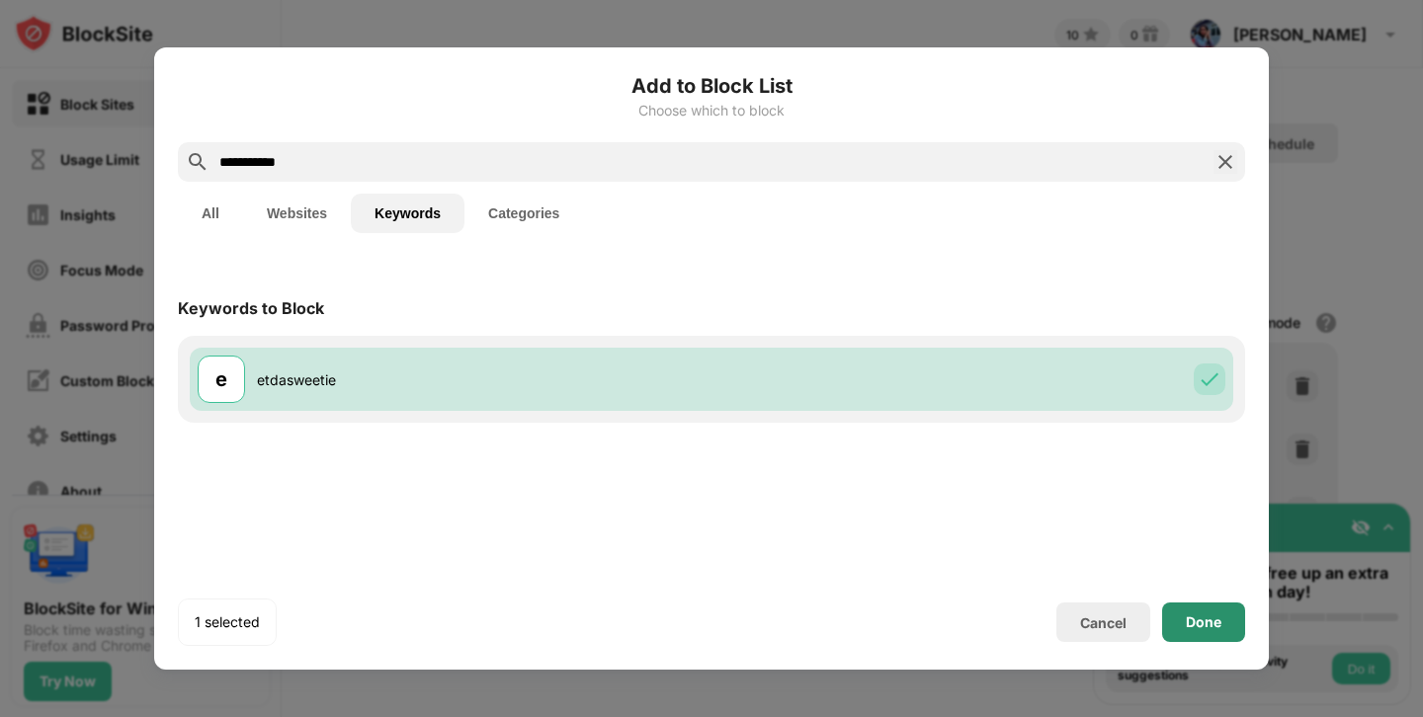
click at [1207, 625] on div "Done" at bounding box center [1204, 622] width 36 height 16
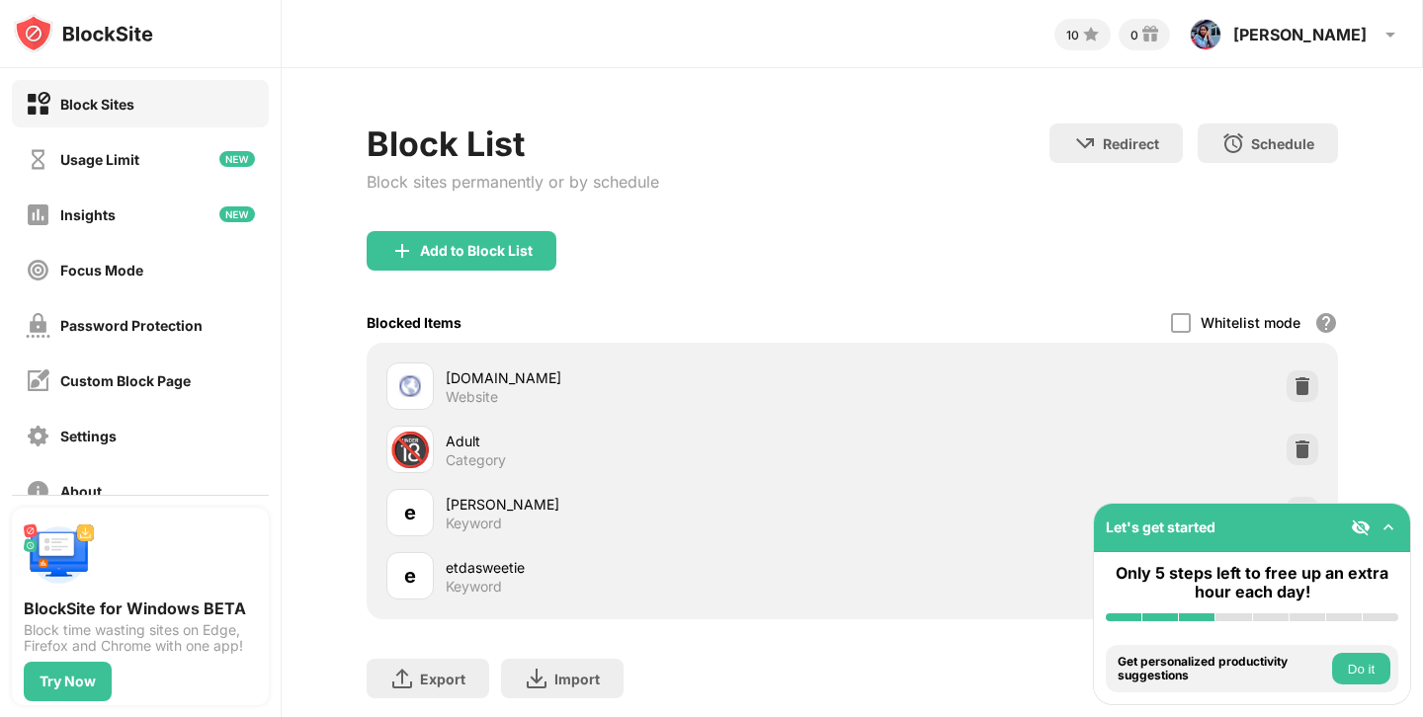
scroll to position [55, 0]
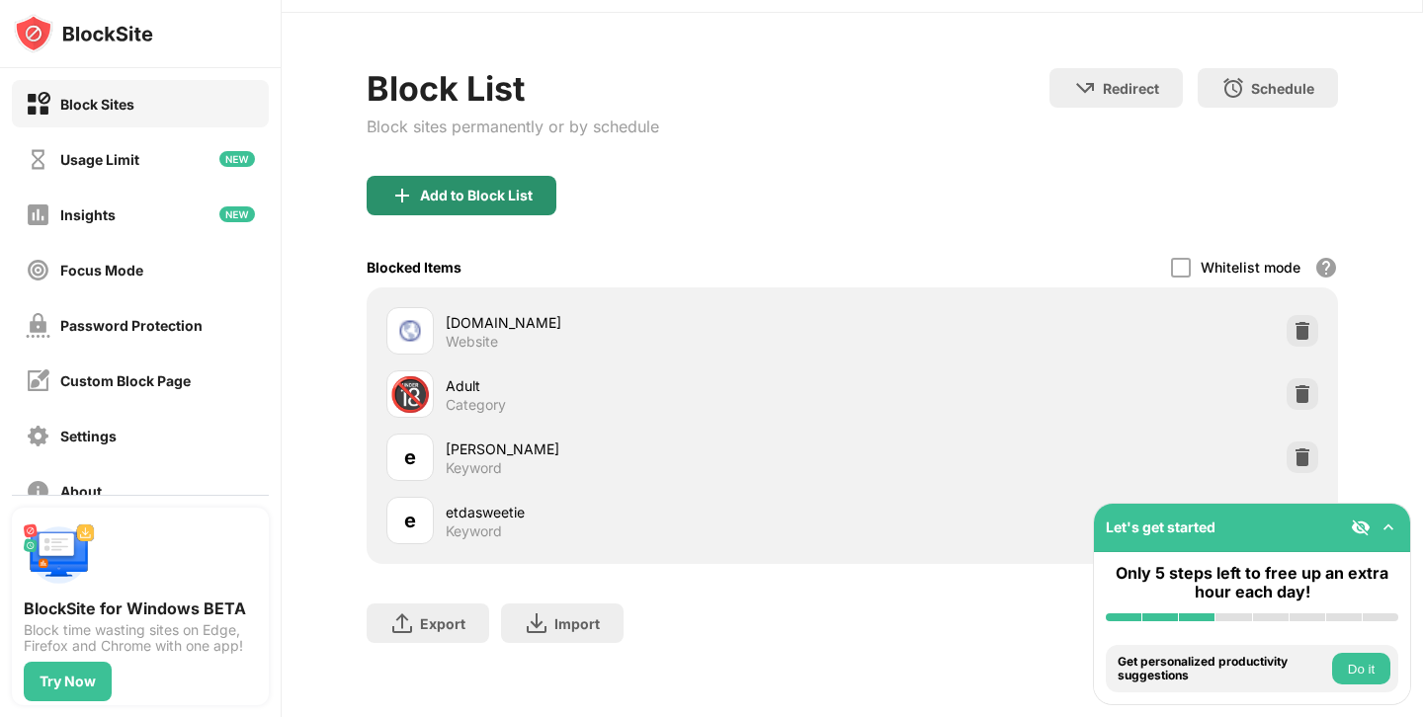
click at [499, 190] on div "Add to Block List" at bounding box center [476, 196] width 113 height 16
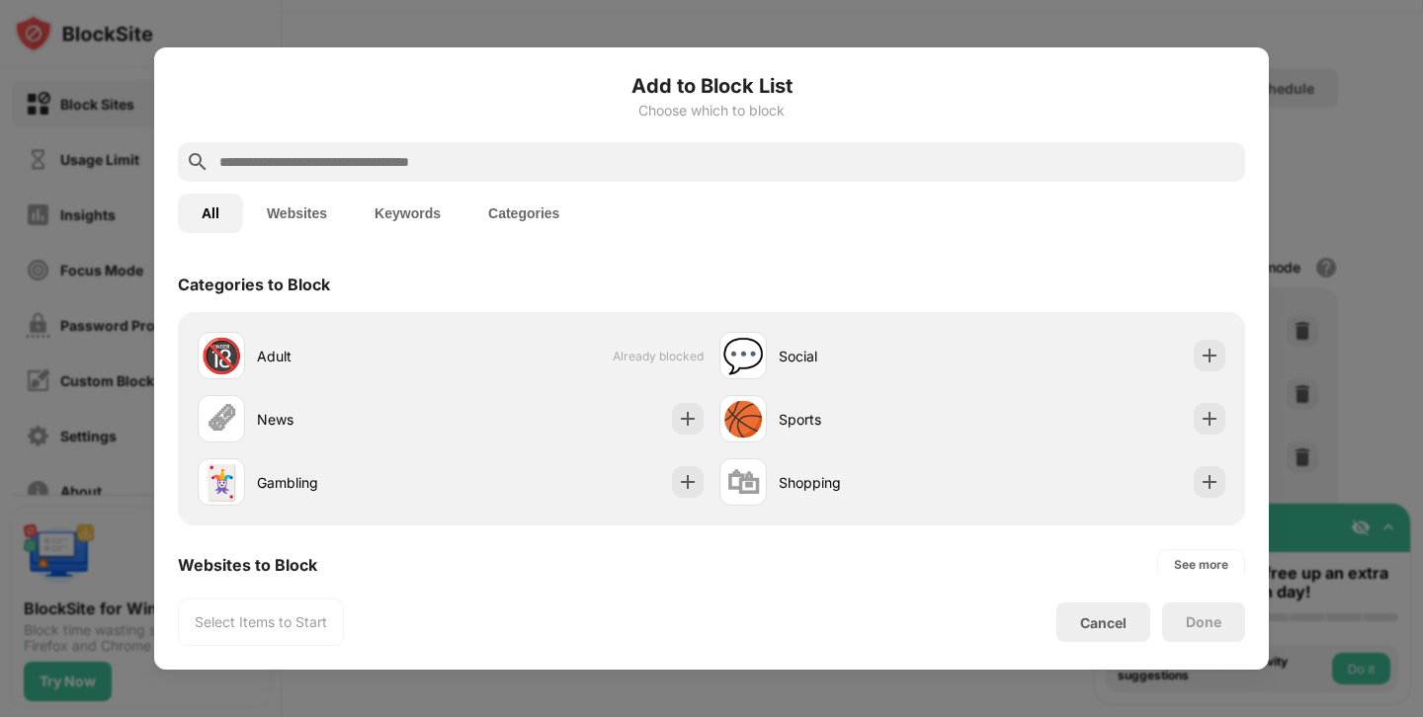
click at [503, 154] on input "text" at bounding box center [727, 162] width 1020 height 24
type input "*"
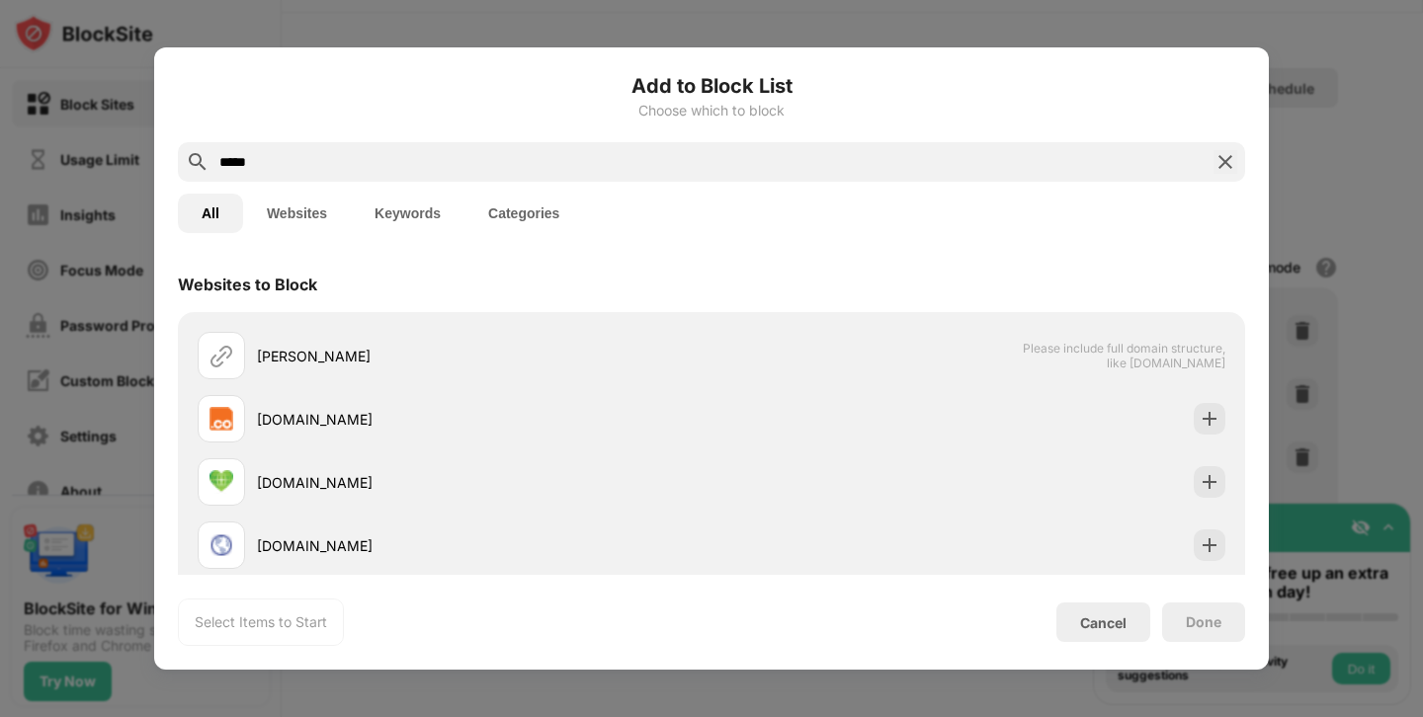
drag, startPoint x: 287, startPoint y: 163, endPoint x: 170, endPoint y: 158, distance: 117.7
click at [171, 158] on div "Add to Block List Choose which to block ***** All Websites Keywords Categories …" at bounding box center [711, 358] width 1114 height 622
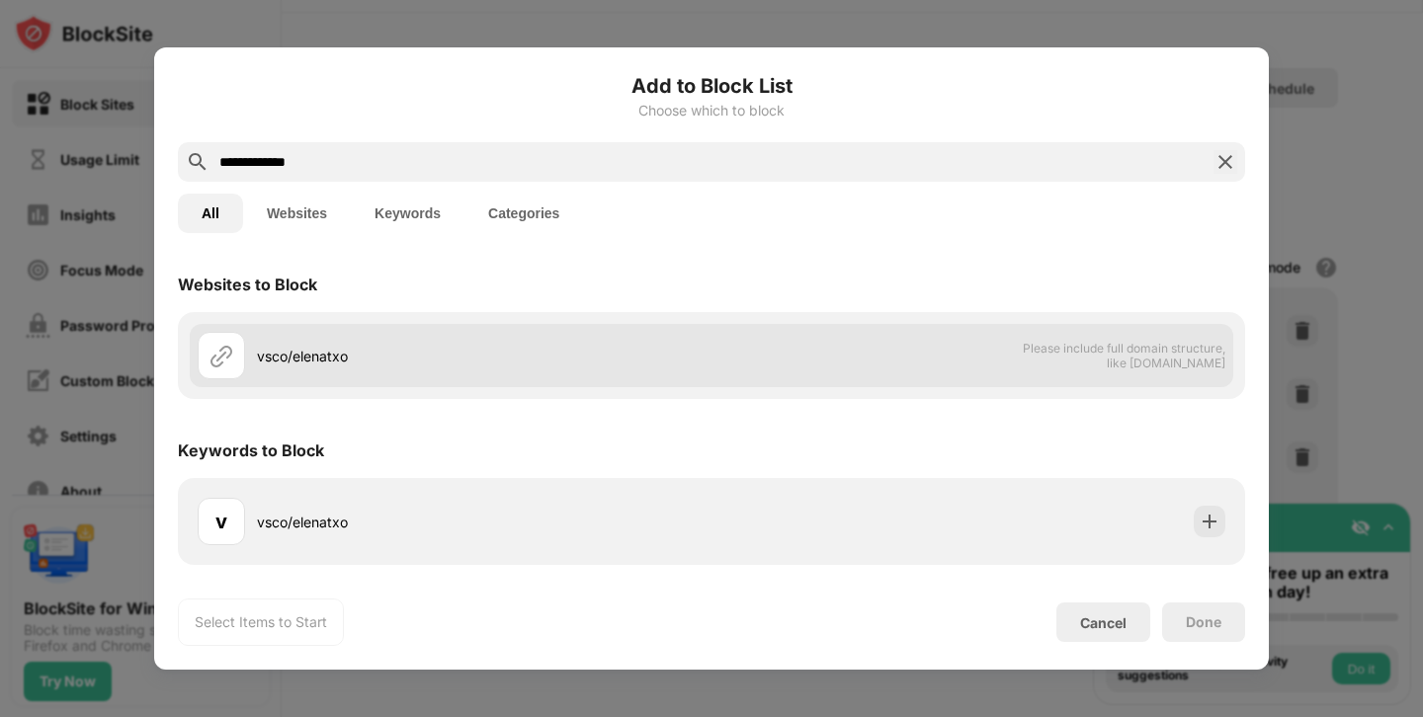
click at [415, 365] on div "vsco/elenatxo" at bounding box center [484, 356] width 454 height 21
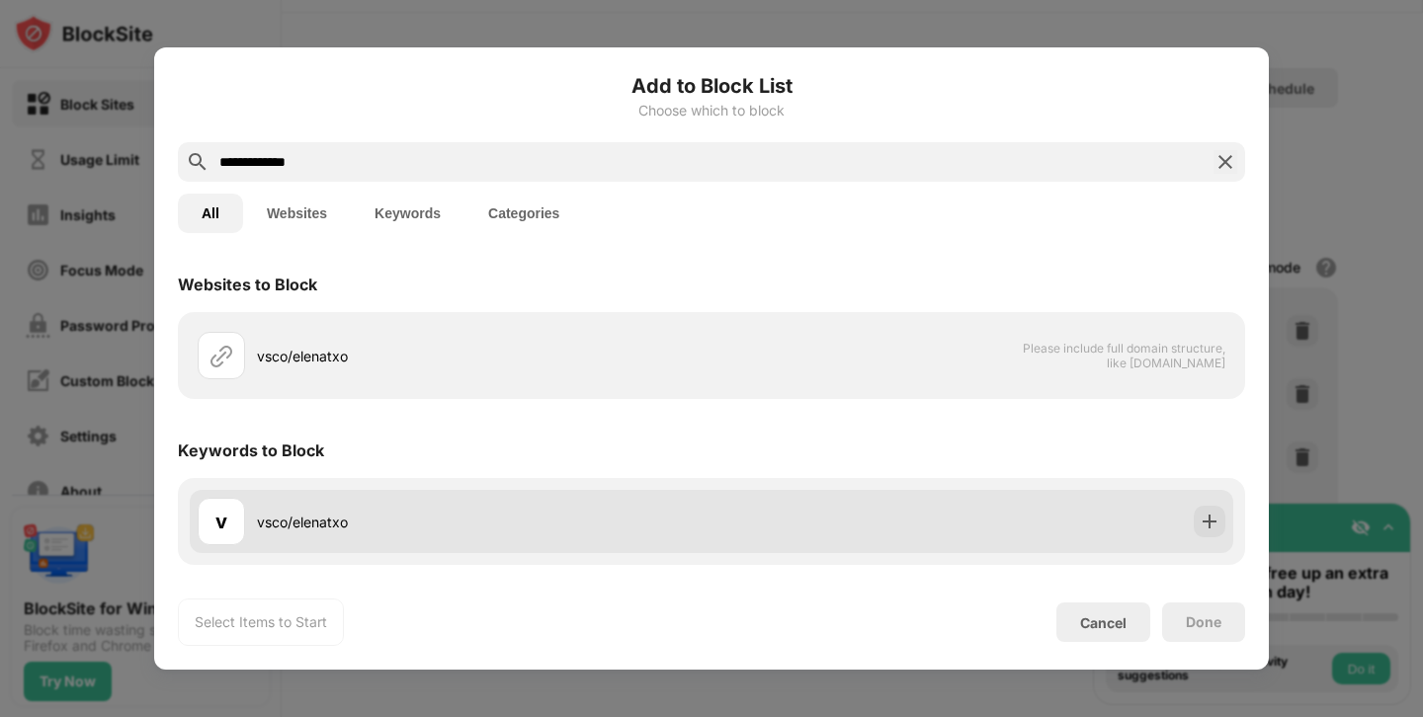
click at [328, 530] on div "vsco/elenatxo" at bounding box center [484, 522] width 454 height 21
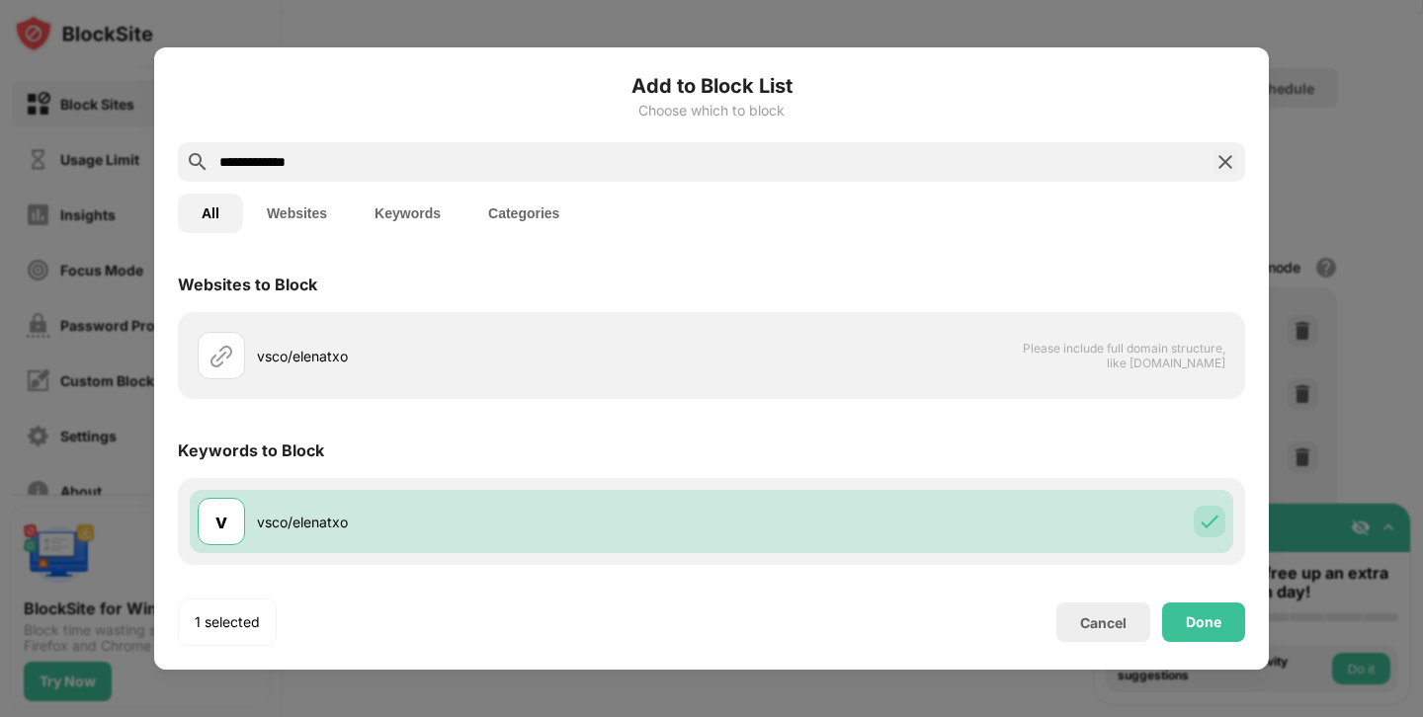
click at [309, 216] on button "Websites" at bounding box center [297, 214] width 108 height 40
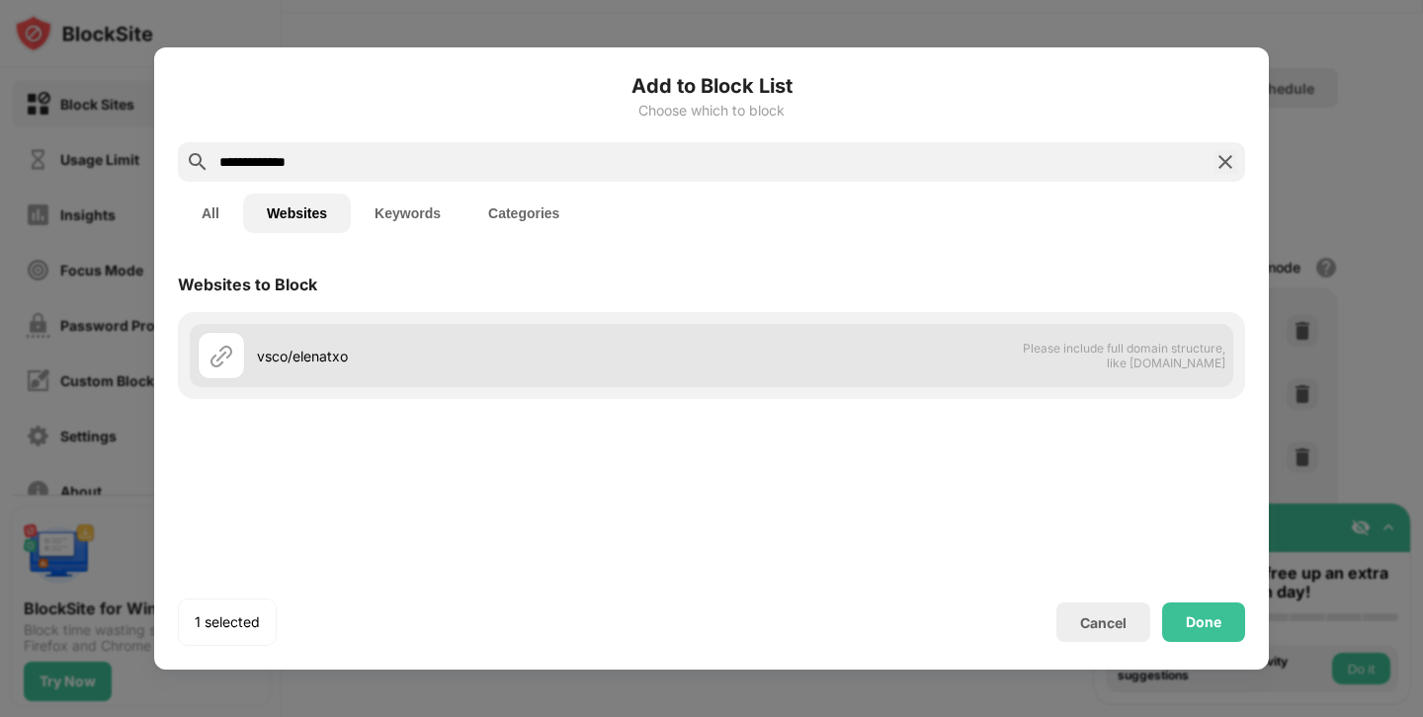
click at [426, 366] on div "vsco/elenatxo" at bounding box center [455, 355] width 514 height 47
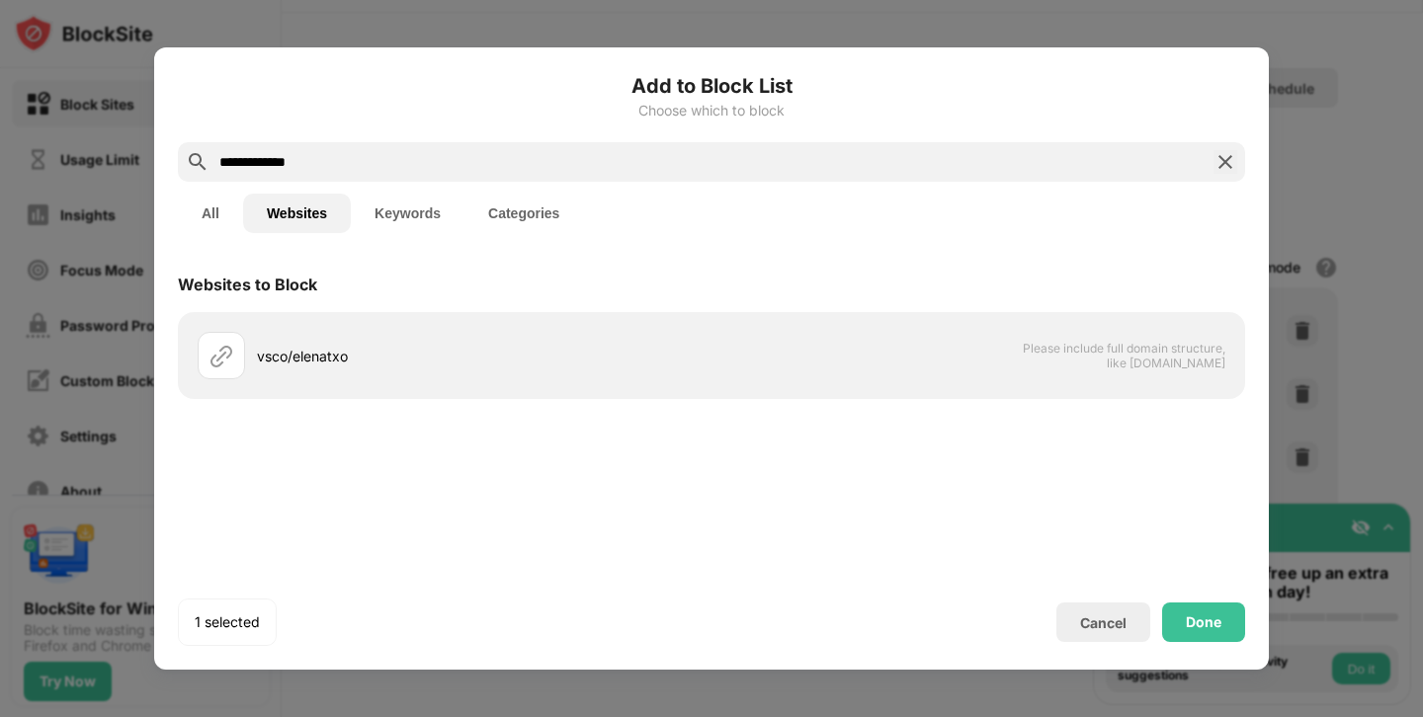
click at [341, 161] on input "**********" at bounding box center [711, 162] width 988 height 24
drag, startPoint x: 368, startPoint y: 165, endPoint x: 127, endPoint y: 150, distance: 241.5
click at [127, 716] on div "**********" at bounding box center [711, 717] width 1423 height 0
paste input "**********"
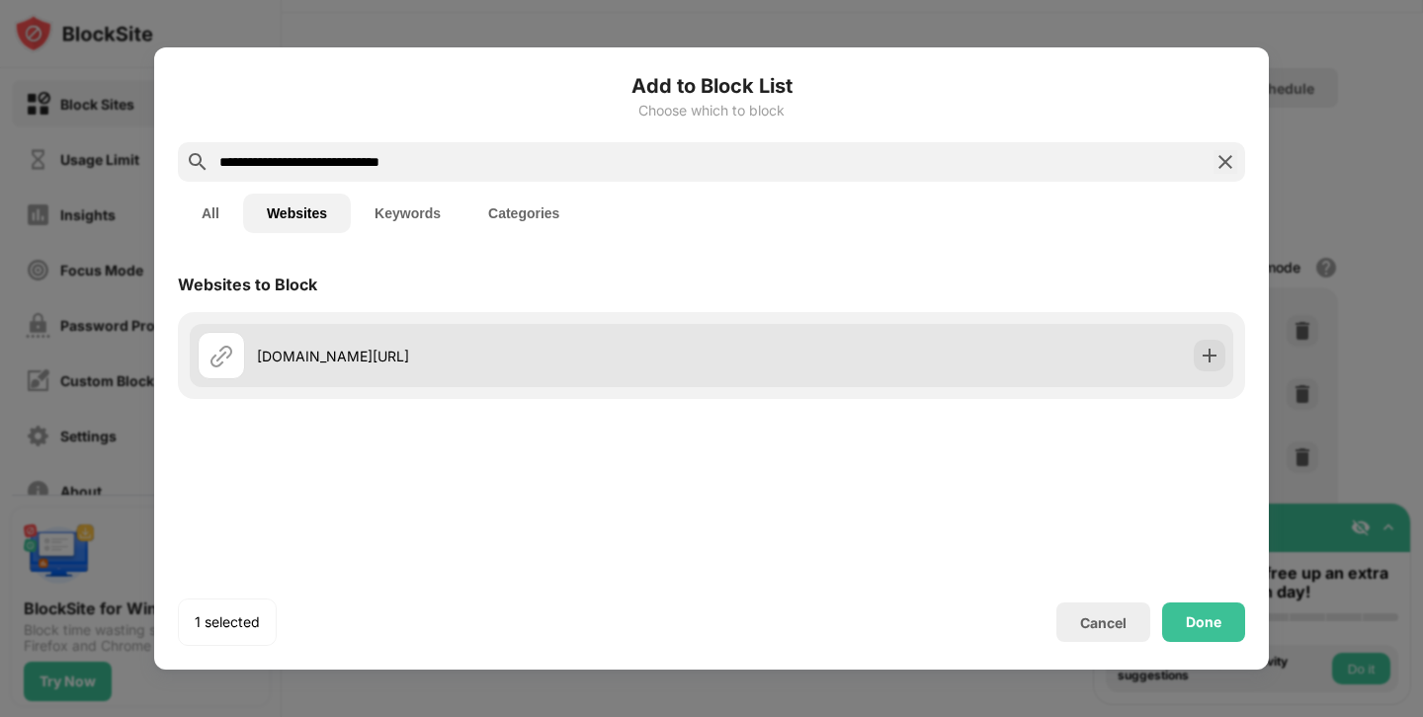
type input "**********"
click at [448, 381] on div "vsco.co/elenatxo/gallery" at bounding box center [711, 355] width 1043 height 63
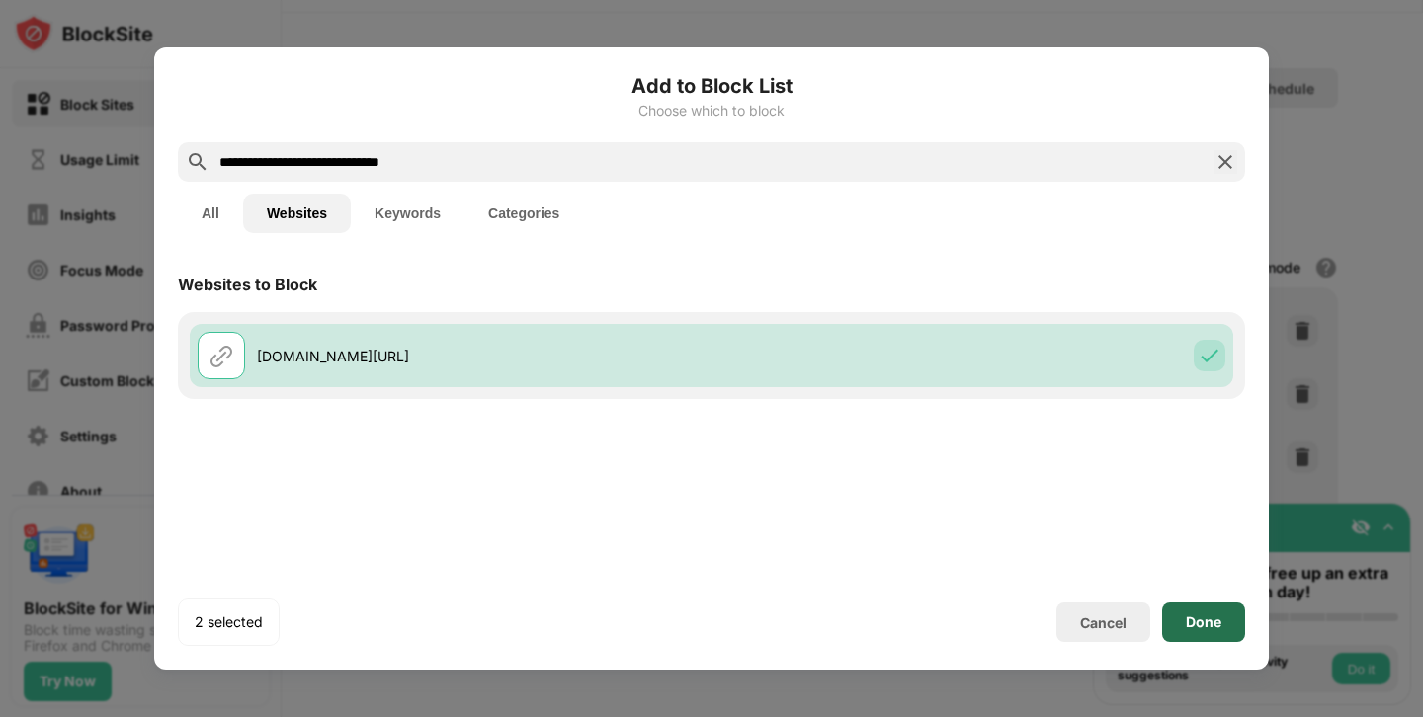
click at [1179, 605] on div "Done" at bounding box center [1203, 623] width 83 height 40
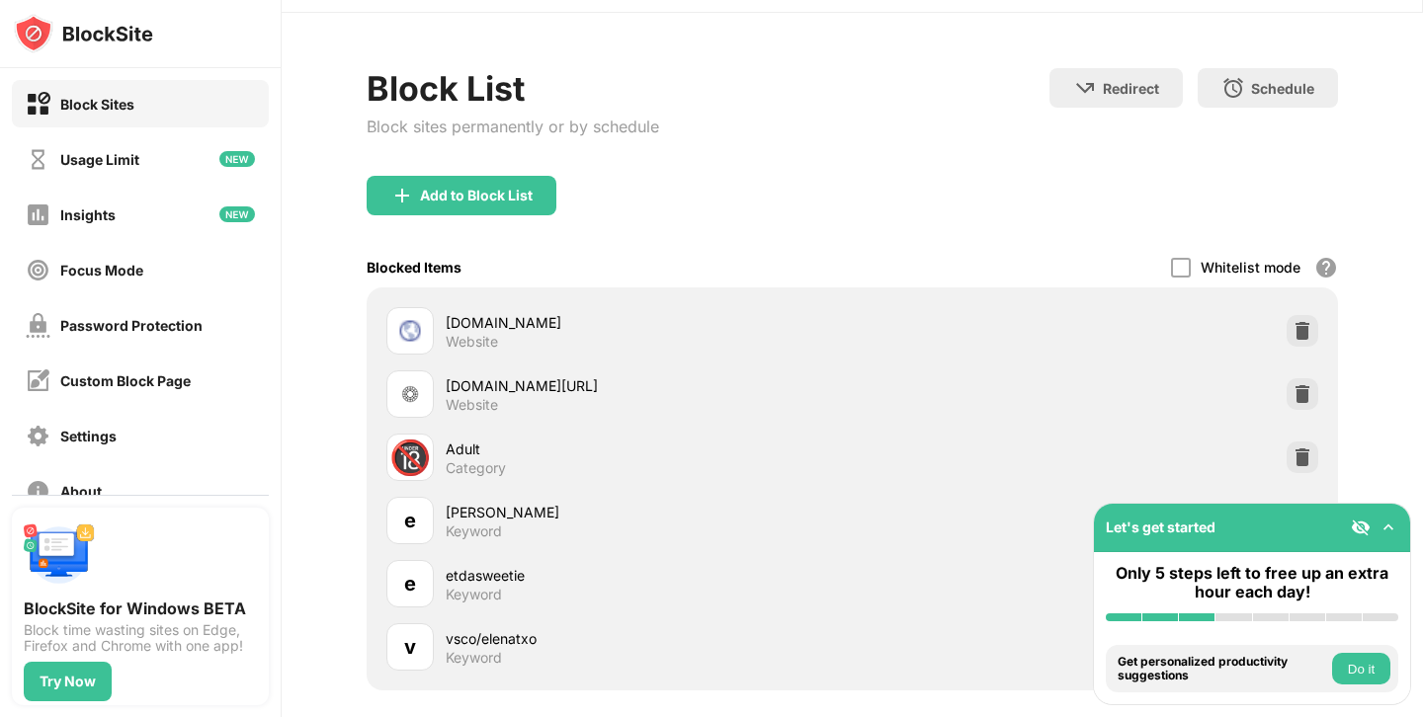
scroll to position [182, 0]
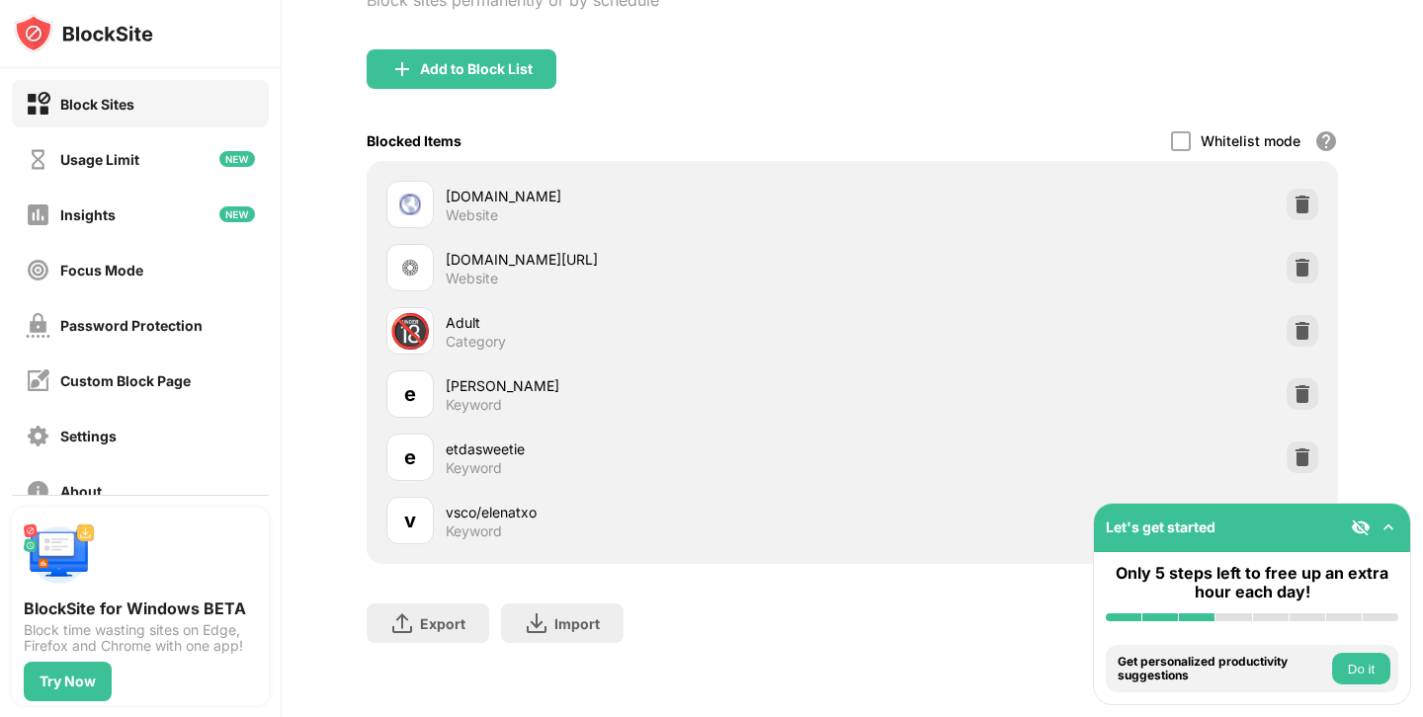
click at [1350, 670] on button "Do it" at bounding box center [1361, 669] width 58 height 32
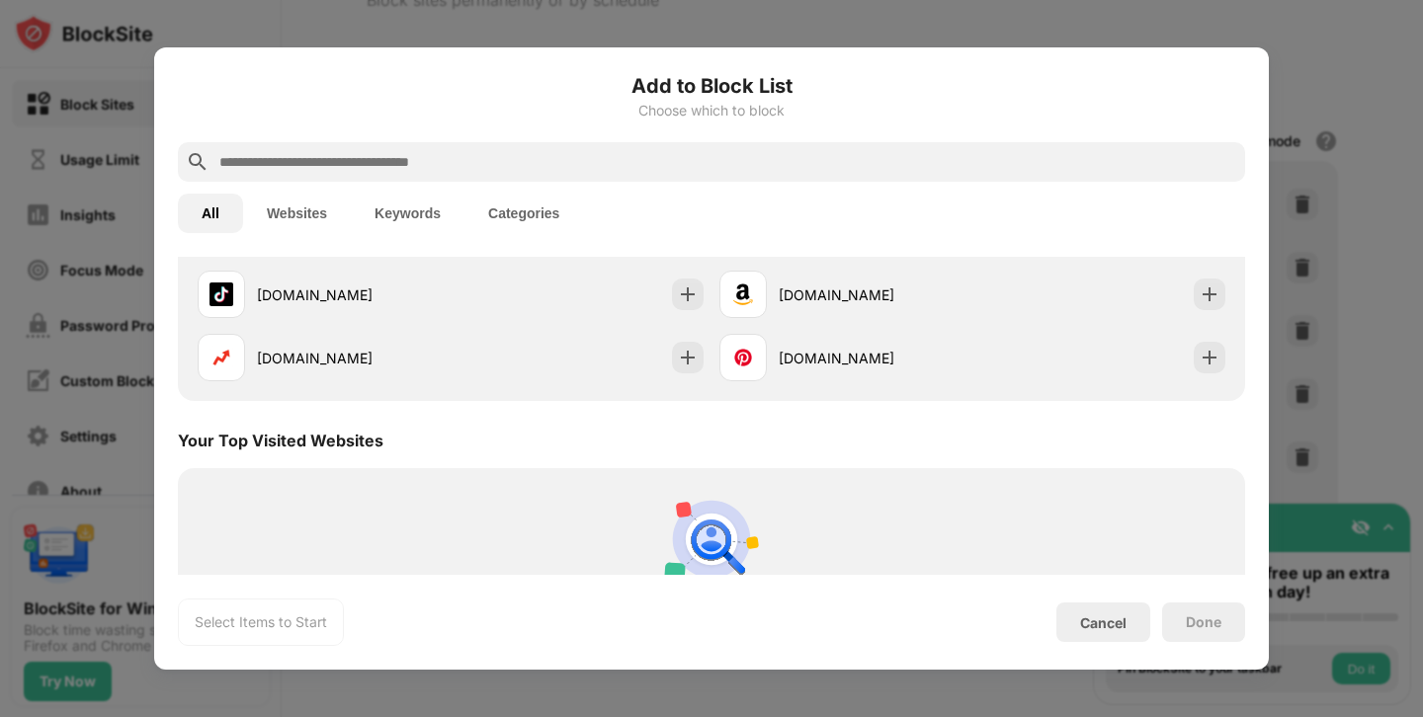
scroll to position [688, 0]
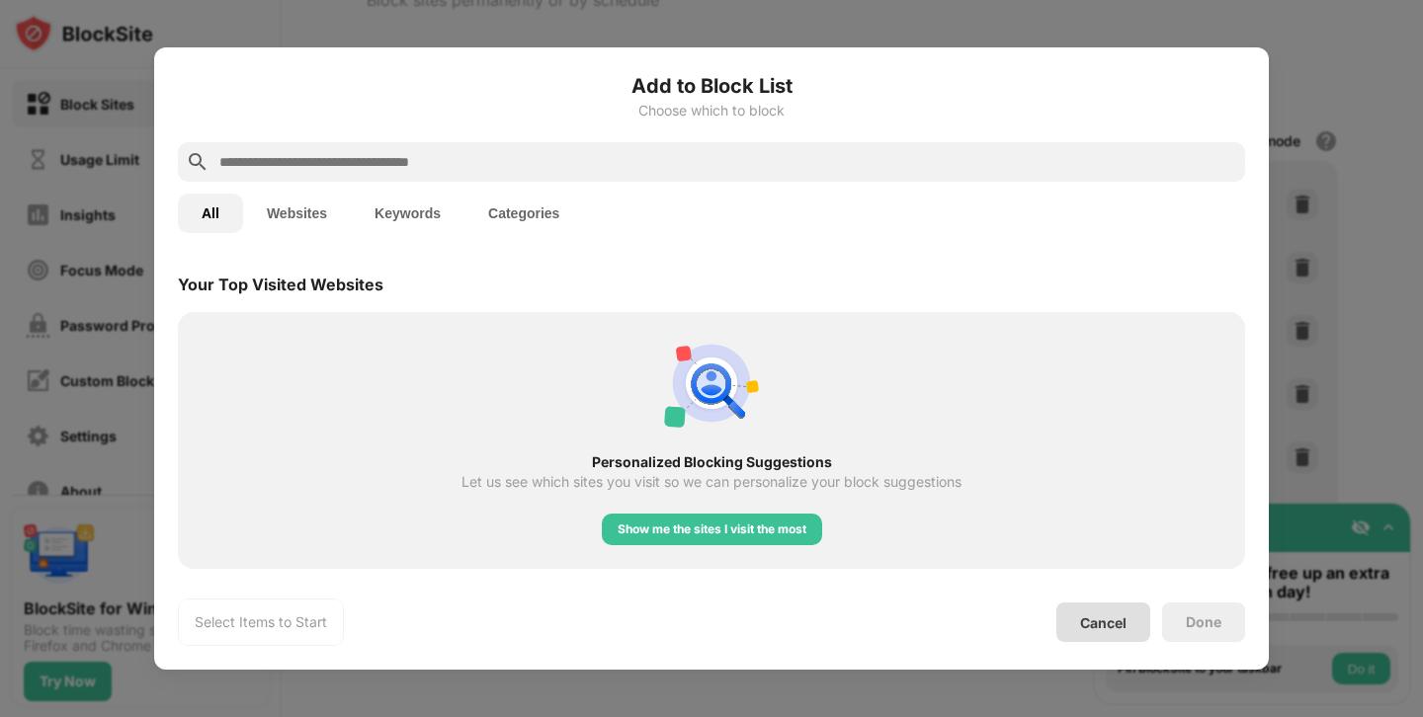
click at [1079, 615] on div "Cancel" at bounding box center [1103, 623] width 94 height 40
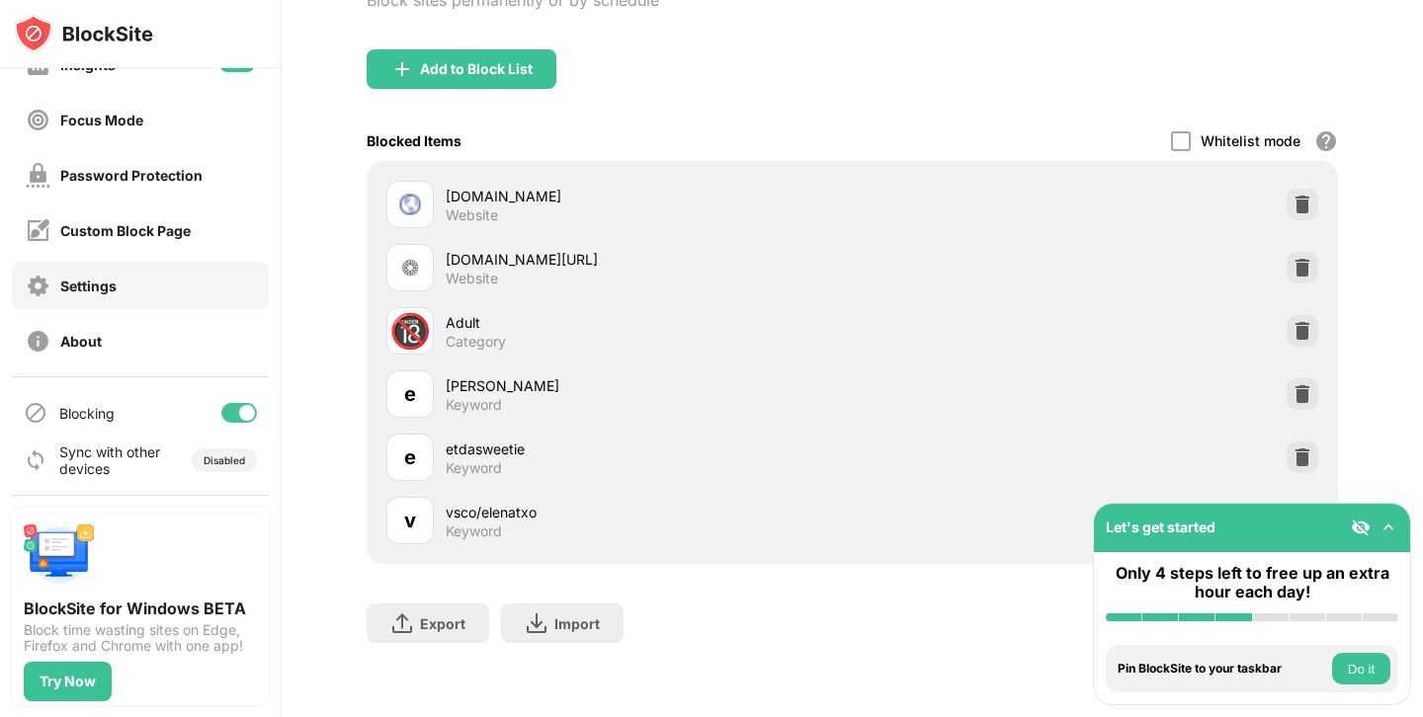
scroll to position [151, 0]
click at [1352, 678] on button "Do it" at bounding box center [1361, 669] width 58 height 32
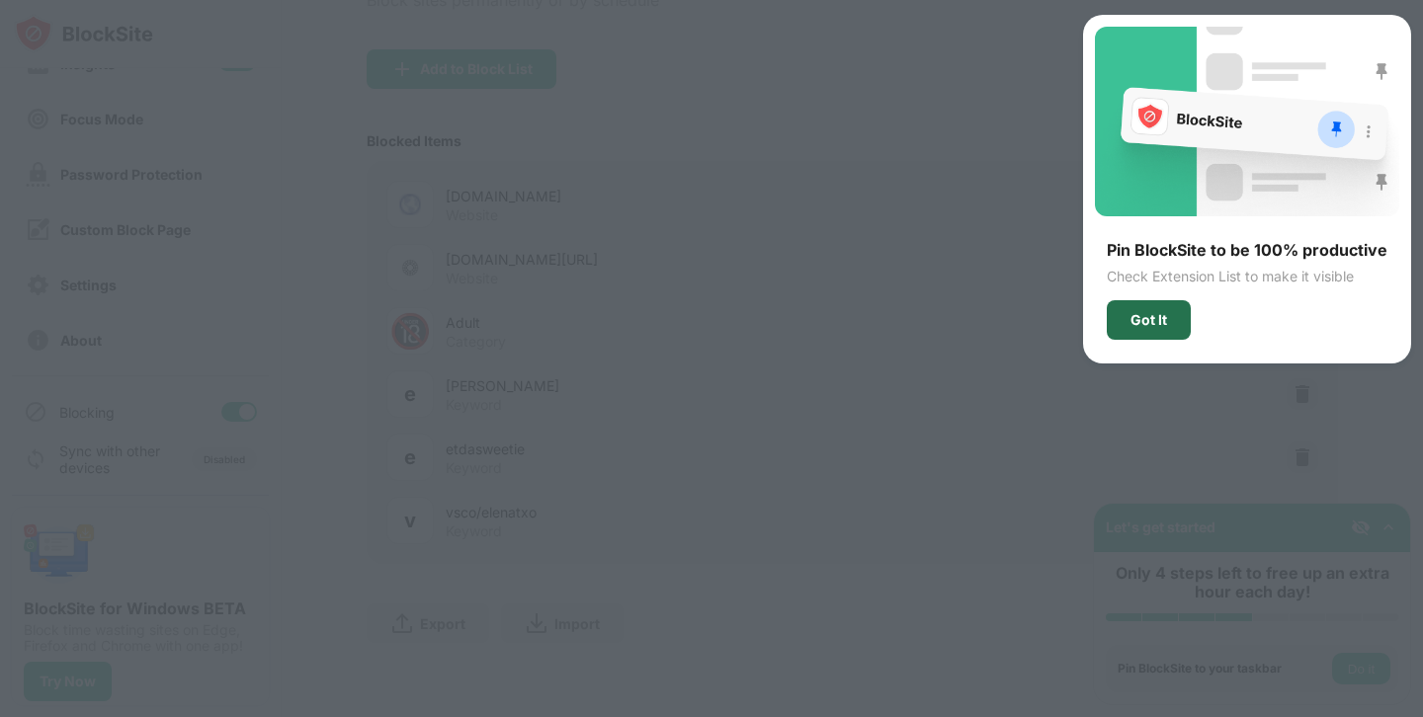
click at [1161, 309] on div "Got It" at bounding box center [1148, 320] width 84 height 40
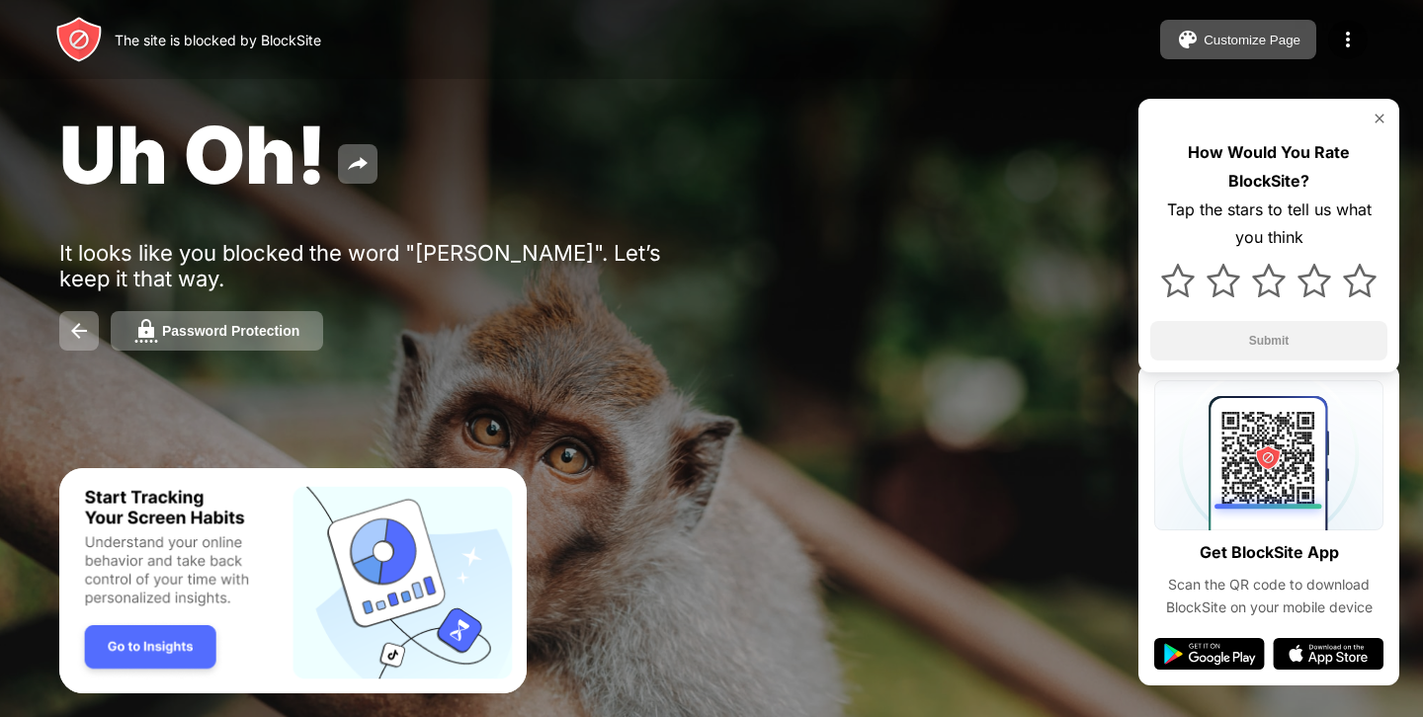
click at [440, 375] on div "Uh Oh! It looks like you blocked the word "elena temelkova". Let’s keep it that…" at bounding box center [711, 228] width 1423 height 457
